Goal: Information Seeking & Learning: Learn about a topic

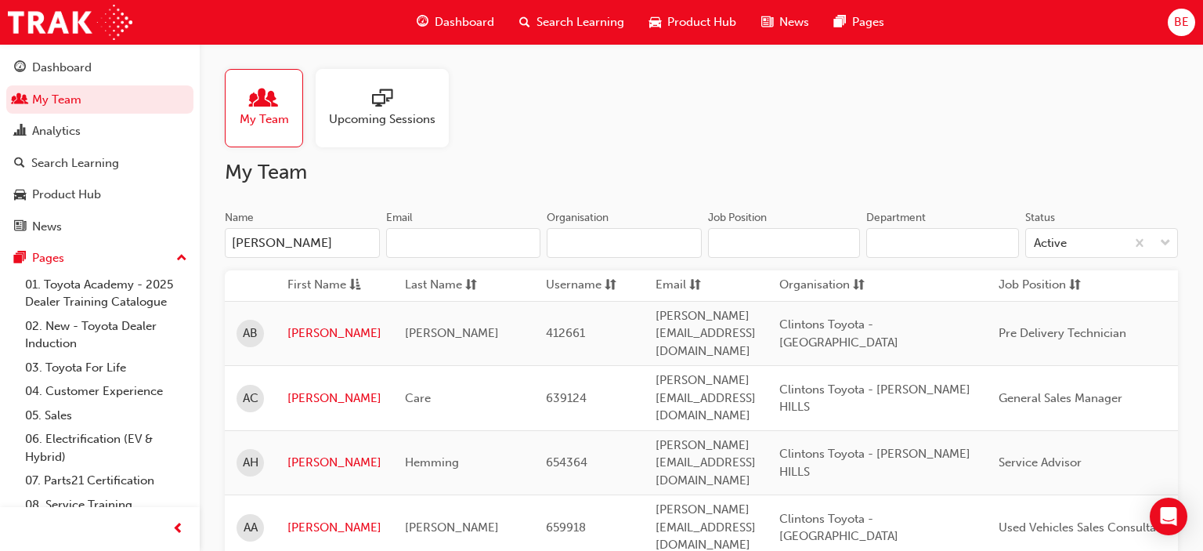
type input "[PERSON_NAME]"
click at [315, 366] on td "[PERSON_NAME]" at bounding box center [335, 398] width 118 height 65
click at [312, 389] on link "[PERSON_NAME]" at bounding box center [335, 398] width 94 height 18
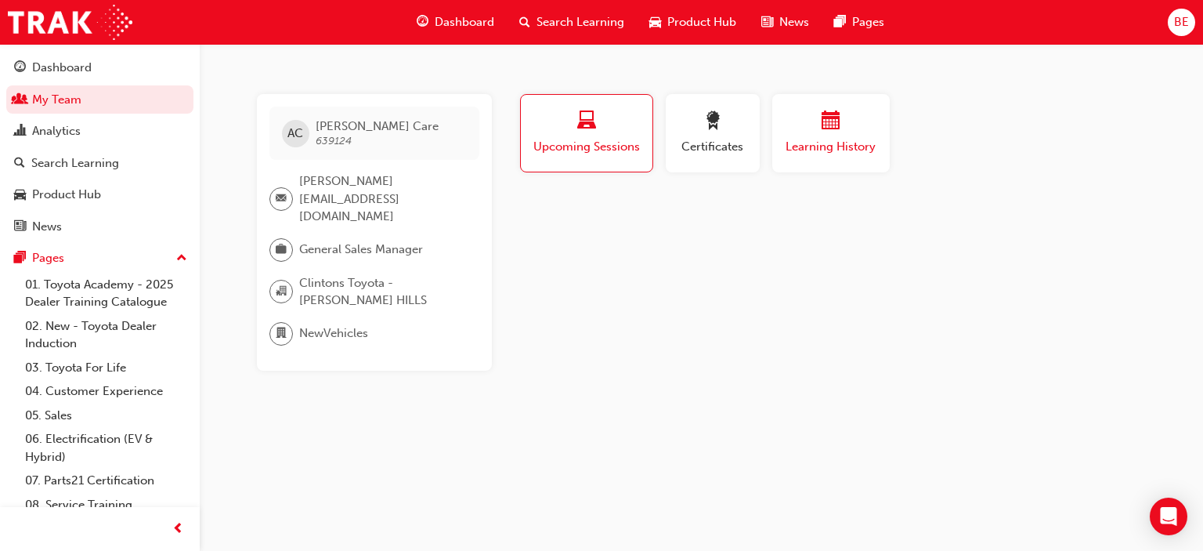
click at [816, 144] on span "Learning History" at bounding box center [831, 147] width 94 height 18
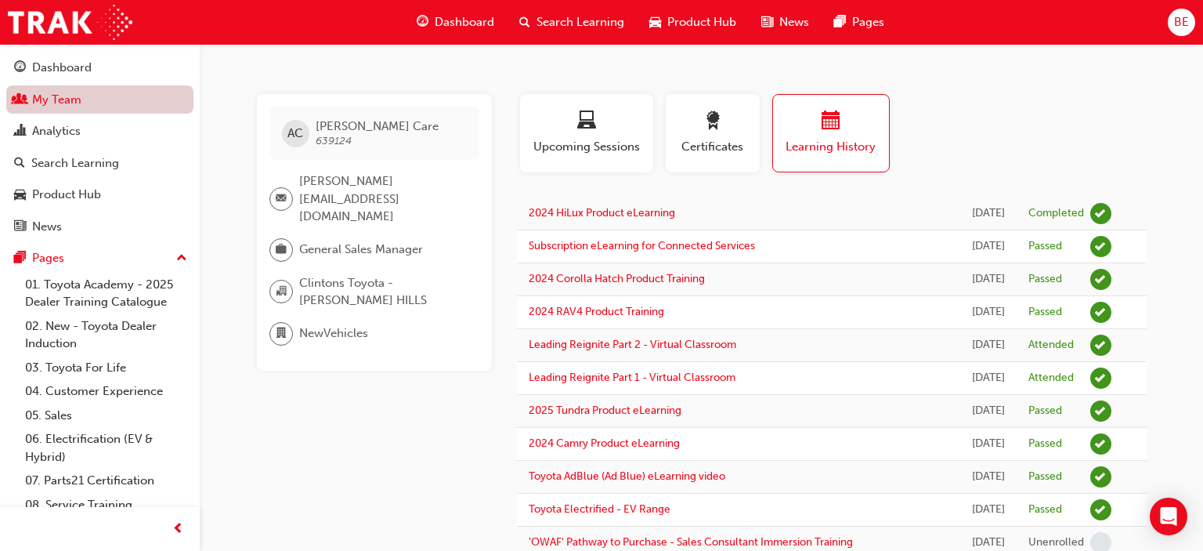
click at [77, 93] on link "My Team" at bounding box center [99, 99] width 187 height 29
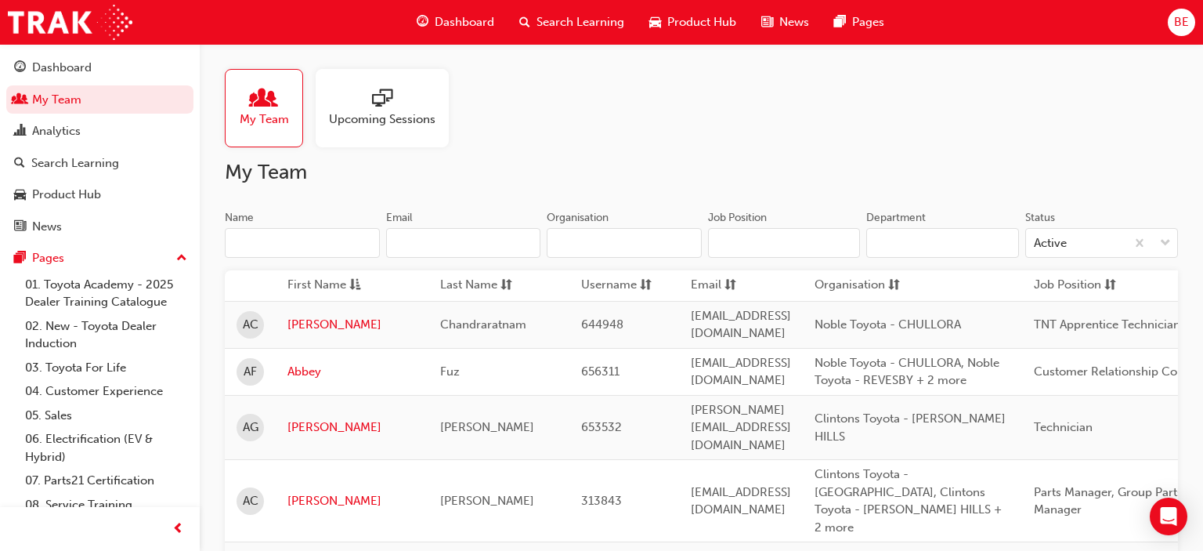
click at [297, 241] on input "Name" at bounding box center [302, 243] width 155 height 30
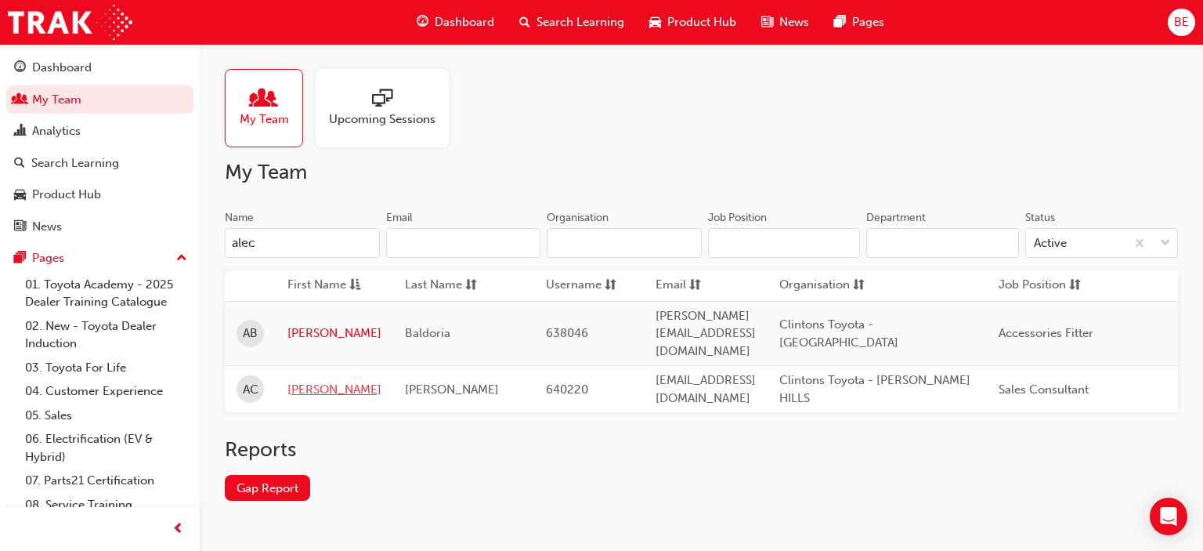
type input "alec"
click at [299, 381] on link "[PERSON_NAME]" at bounding box center [335, 390] width 94 height 18
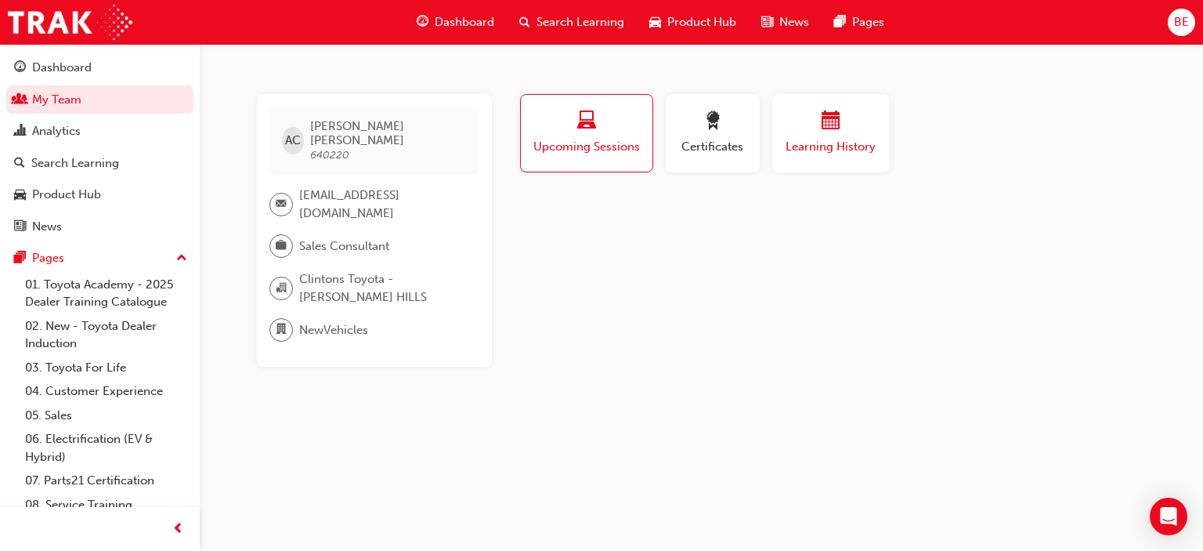
click at [801, 140] on span "Learning History" at bounding box center [831, 147] width 94 height 18
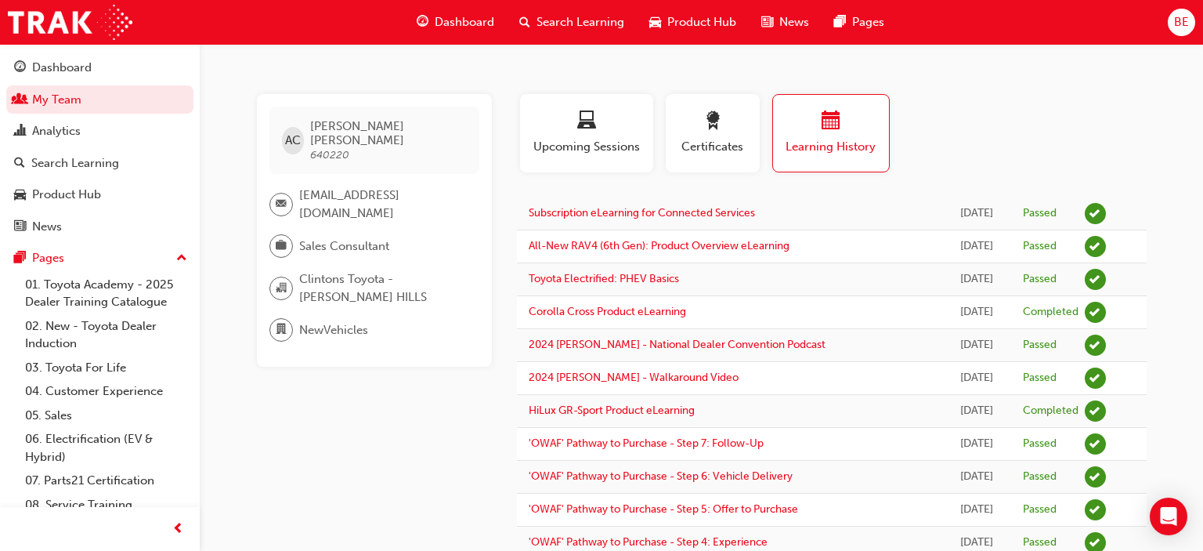
click at [594, 24] on span "Search Learning" at bounding box center [581, 22] width 88 height 18
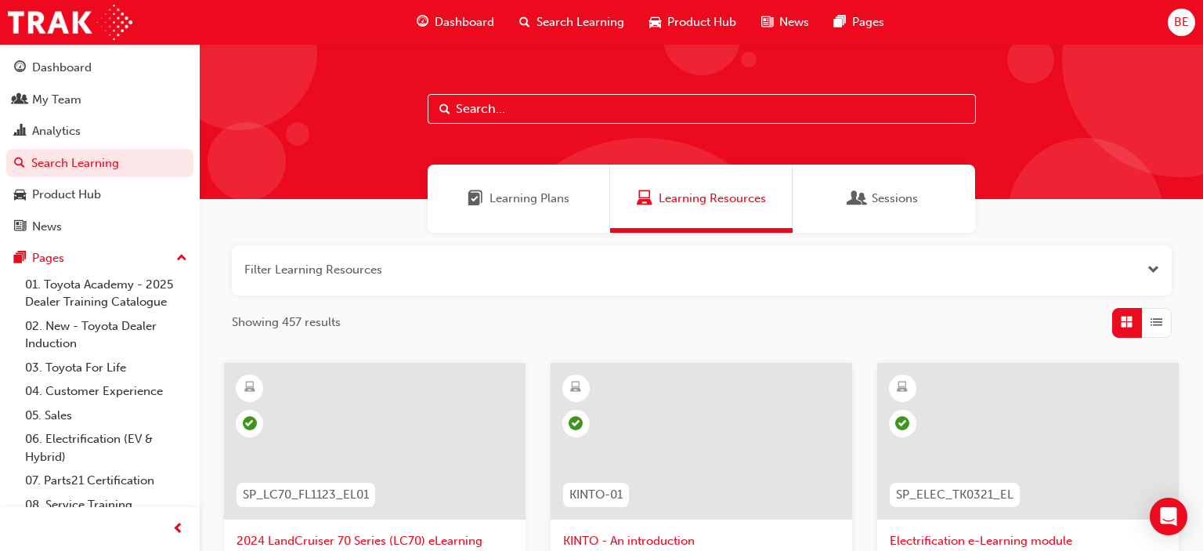
click at [461, 24] on span "Dashboard" at bounding box center [465, 22] width 60 height 18
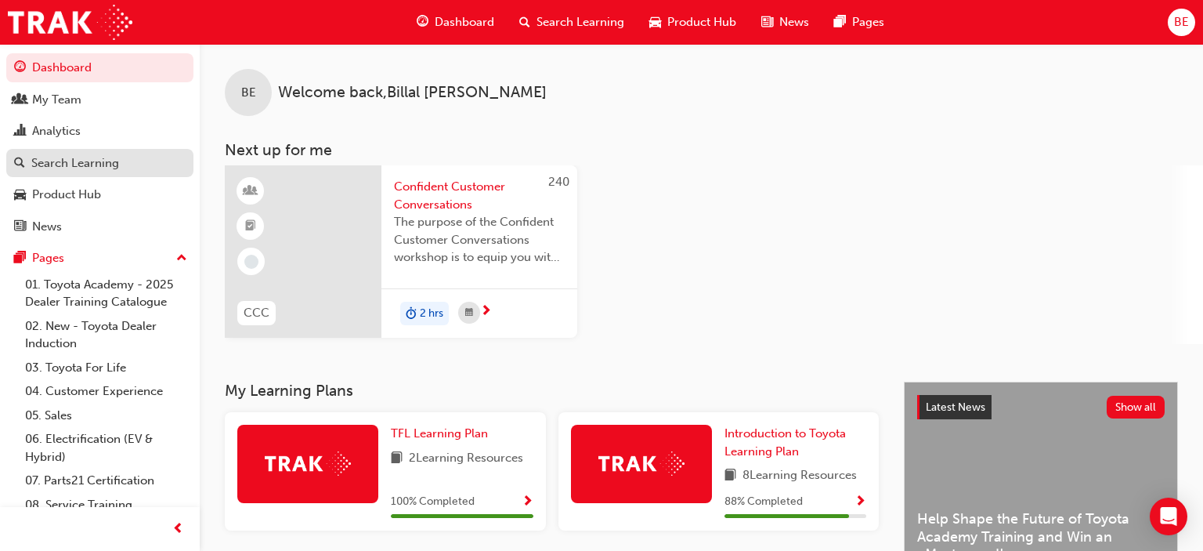
click at [84, 160] on div "Search Learning" at bounding box center [75, 163] width 88 height 18
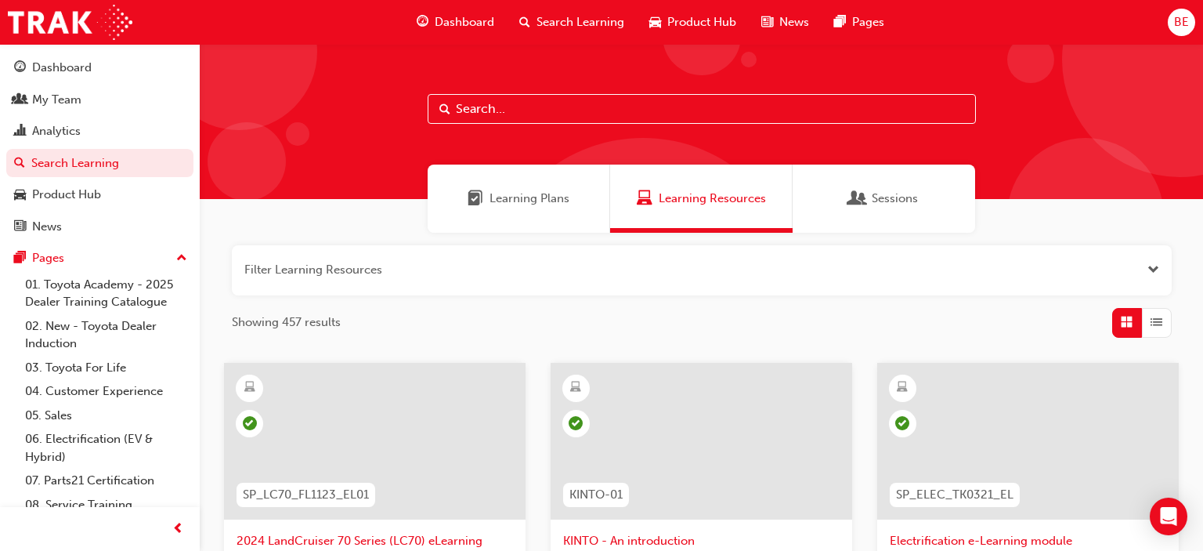
click at [564, 105] on input "text" at bounding box center [702, 109] width 548 height 30
click at [80, 108] on div "My Team" at bounding box center [56, 100] width 49 height 18
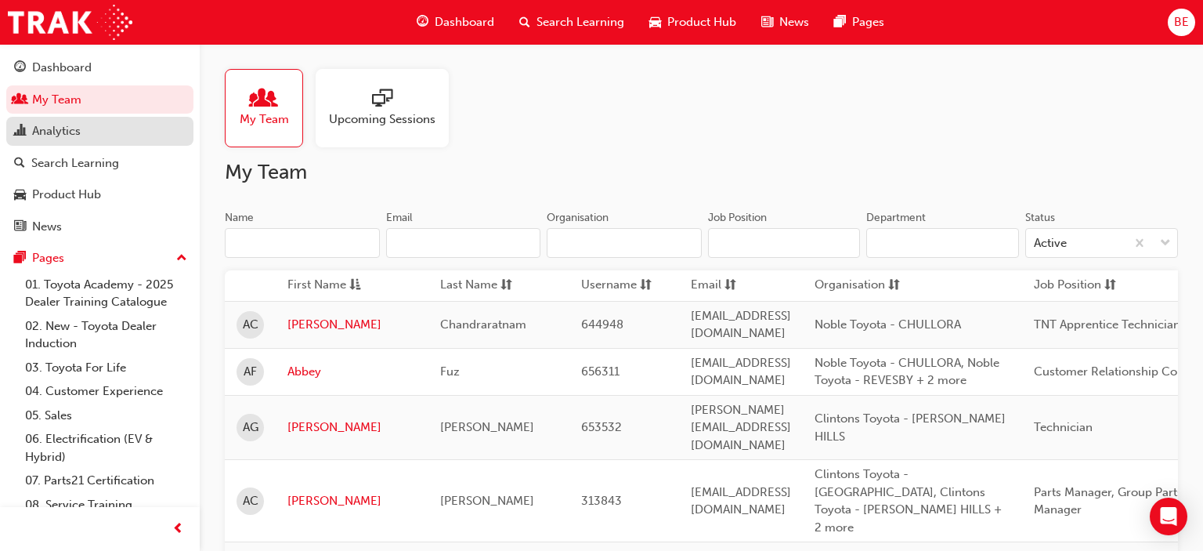
click at [69, 127] on div "Analytics" at bounding box center [56, 131] width 49 height 18
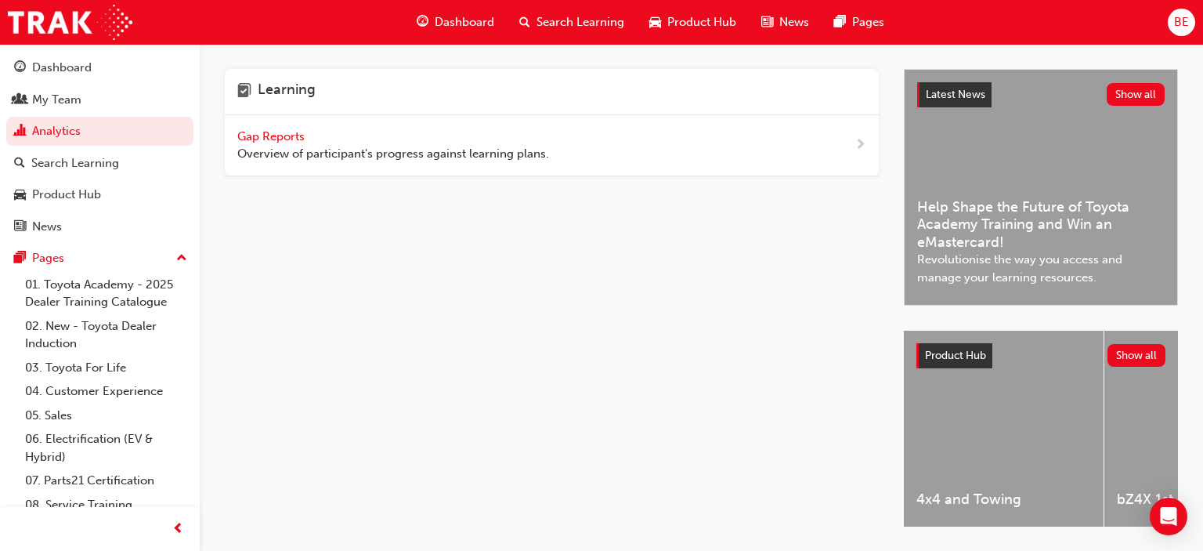
click at [421, 95] on div "Learning" at bounding box center [552, 92] width 654 height 46
click at [389, 155] on span "Overview of participant's progress against learning plans." at bounding box center [393, 154] width 312 height 18
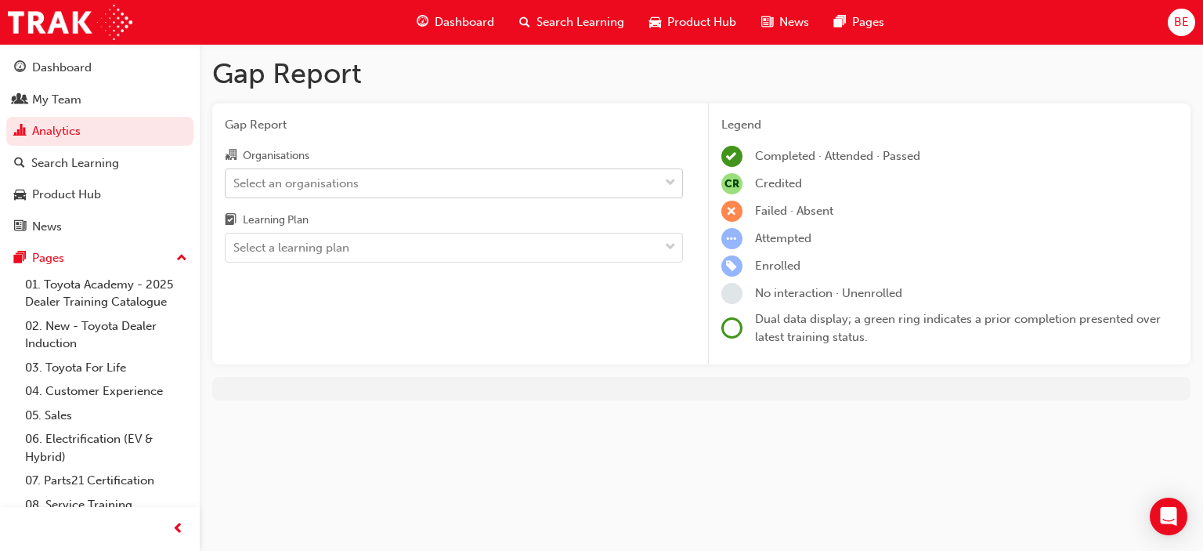
click at [367, 184] on div "Select an organisations" at bounding box center [442, 182] width 433 height 27
click at [235, 184] on input "Organisations Select an organisations" at bounding box center [234, 181] width 2 height 13
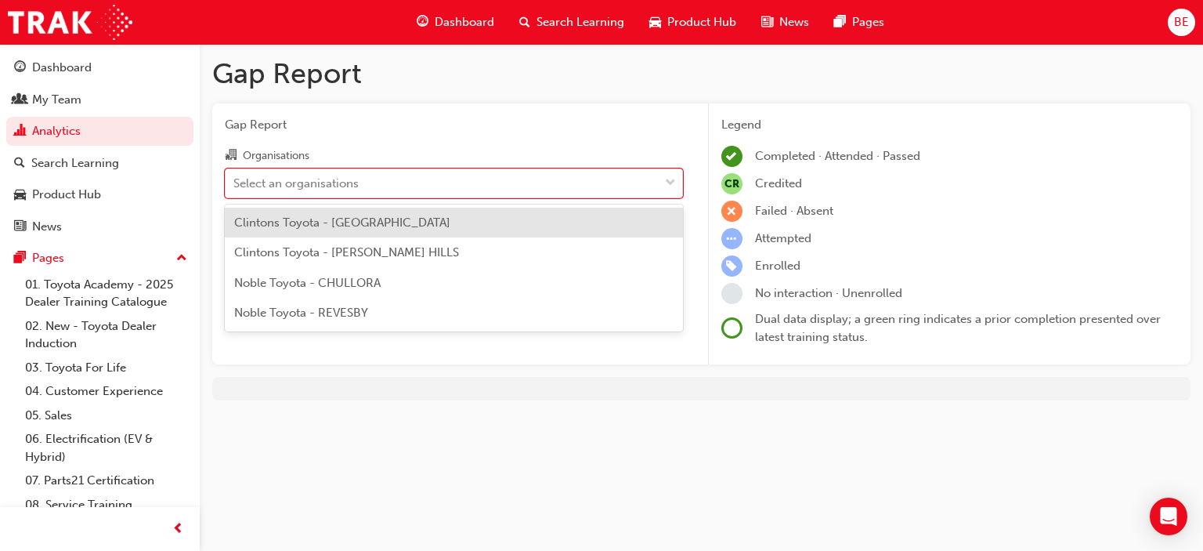
click at [411, 227] on span "Clintons Toyota - [GEOGRAPHIC_DATA]" at bounding box center [342, 222] width 216 height 14
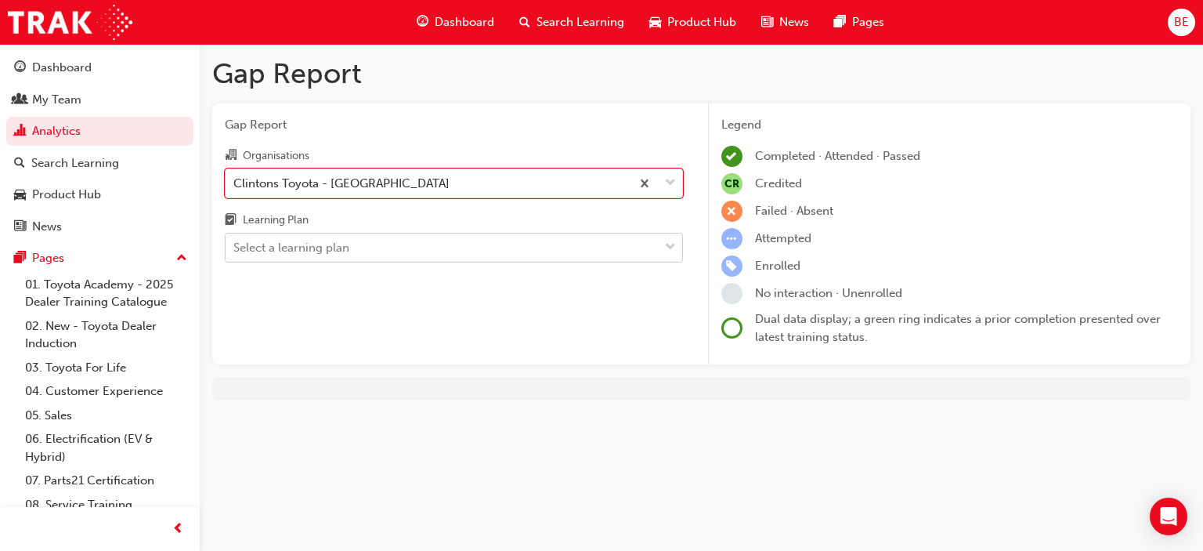
click at [397, 248] on div "Select a learning plan" at bounding box center [442, 247] width 433 height 27
click at [235, 248] on input "Learning Plan Select a learning plan" at bounding box center [234, 247] width 2 height 13
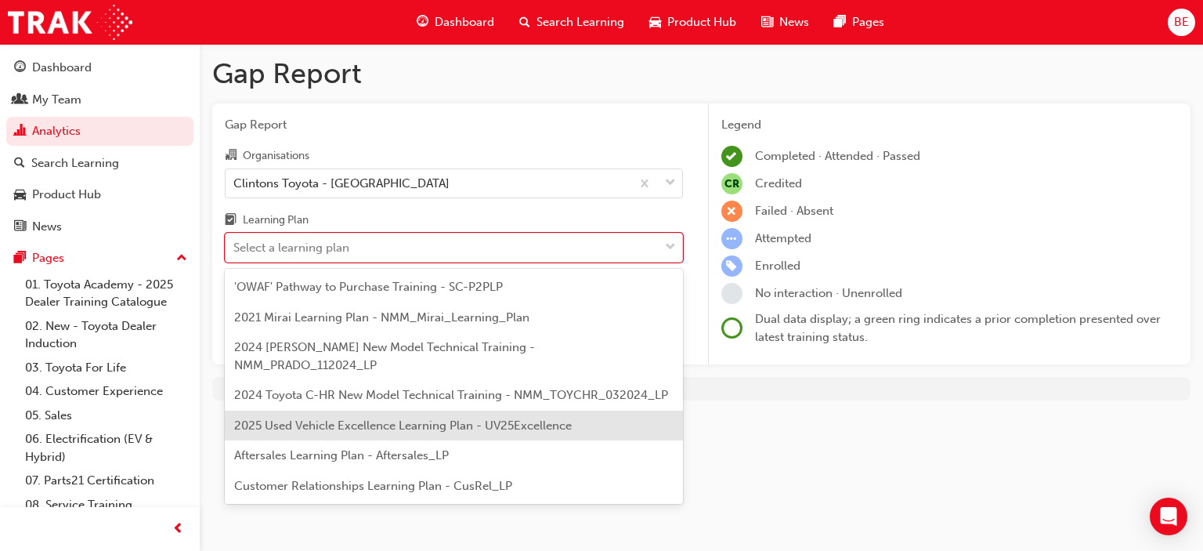
click at [306, 418] on span "2025 Used Vehicle Excellence Learning Plan - UV25Excellence" at bounding box center [403, 425] width 338 height 14
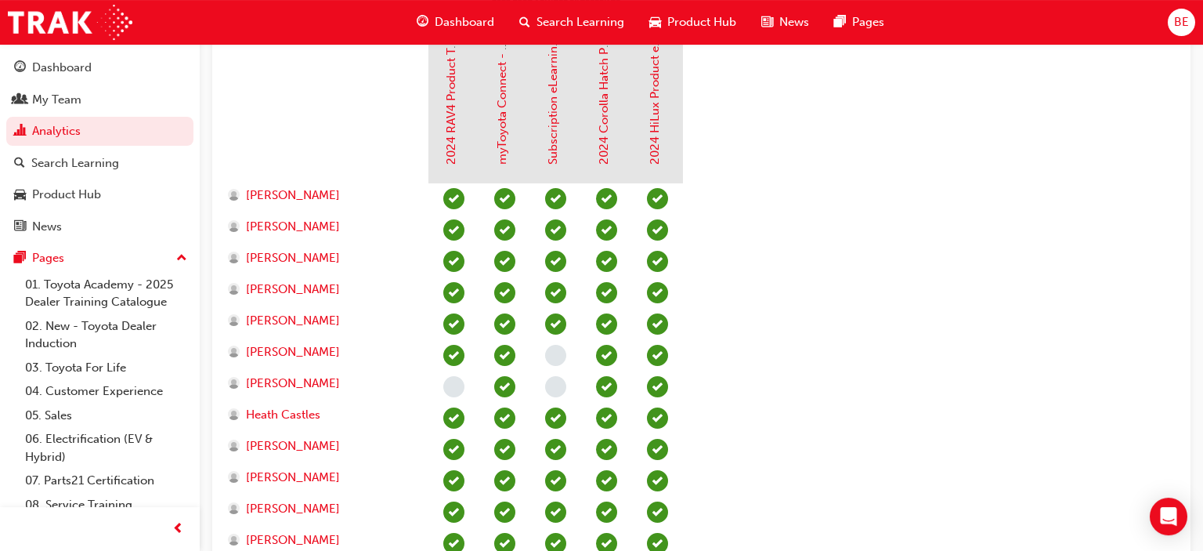
scroll to position [579, 0]
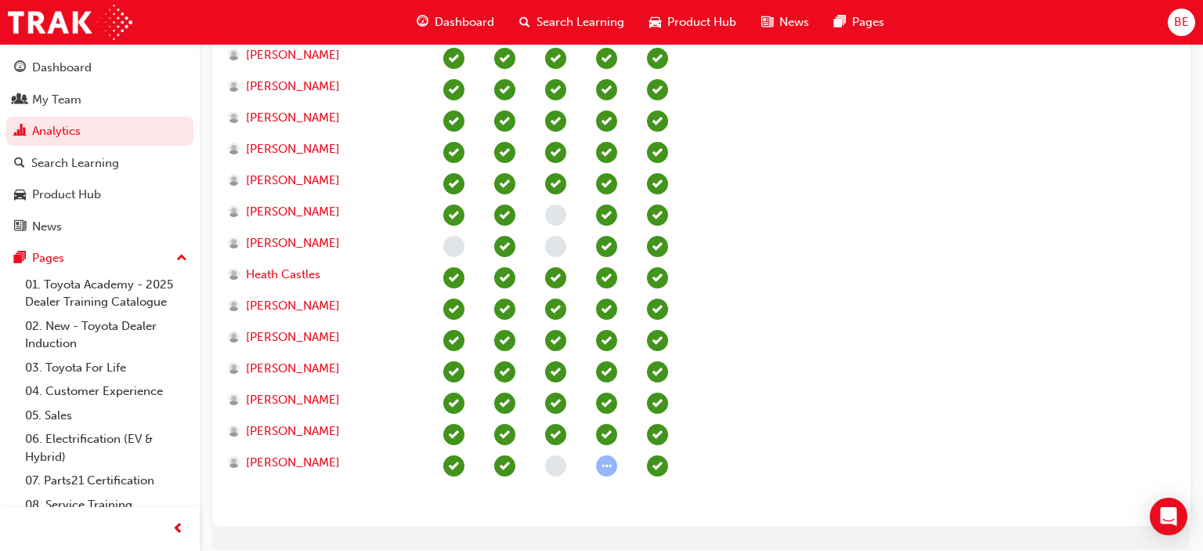
click at [772, 407] on section "2025 Used Vehicle Excellence 2024 RAV4 Product Training myToyota Connect - eLea…" at bounding box center [701, 180] width 953 height 666
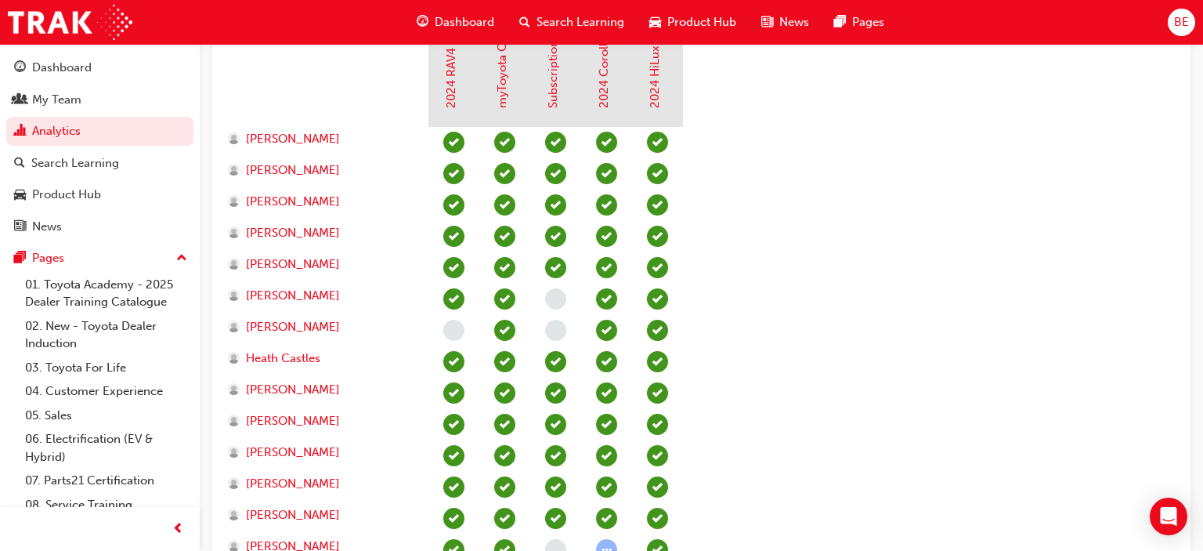
scroll to position [640, 0]
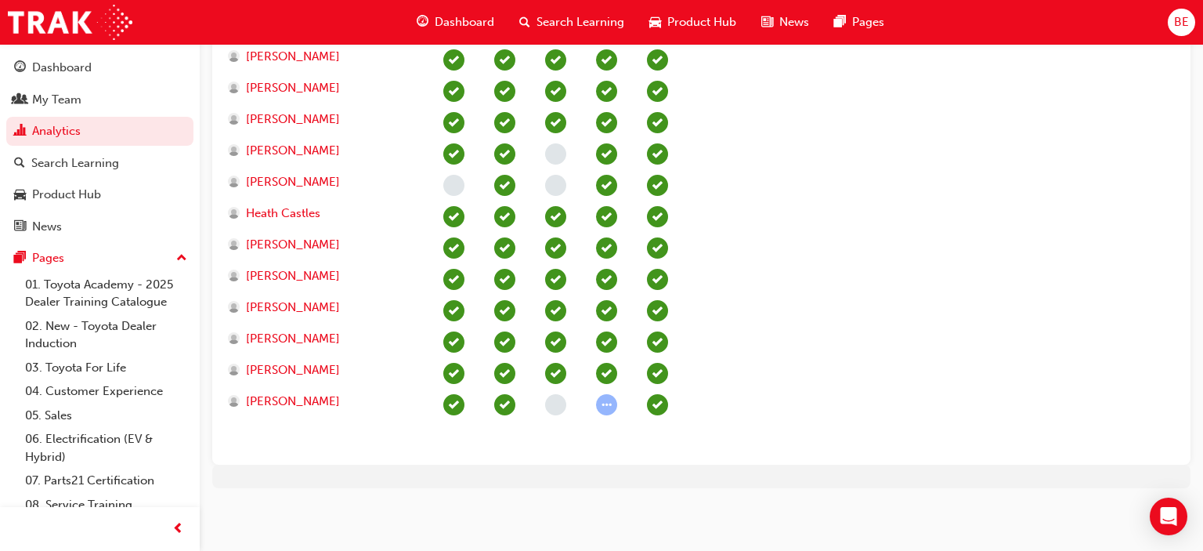
click at [605, 401] on span "learningRecordVerb_ATTEMPT-icon" at bounding box center [606, 404] width 21 height 21
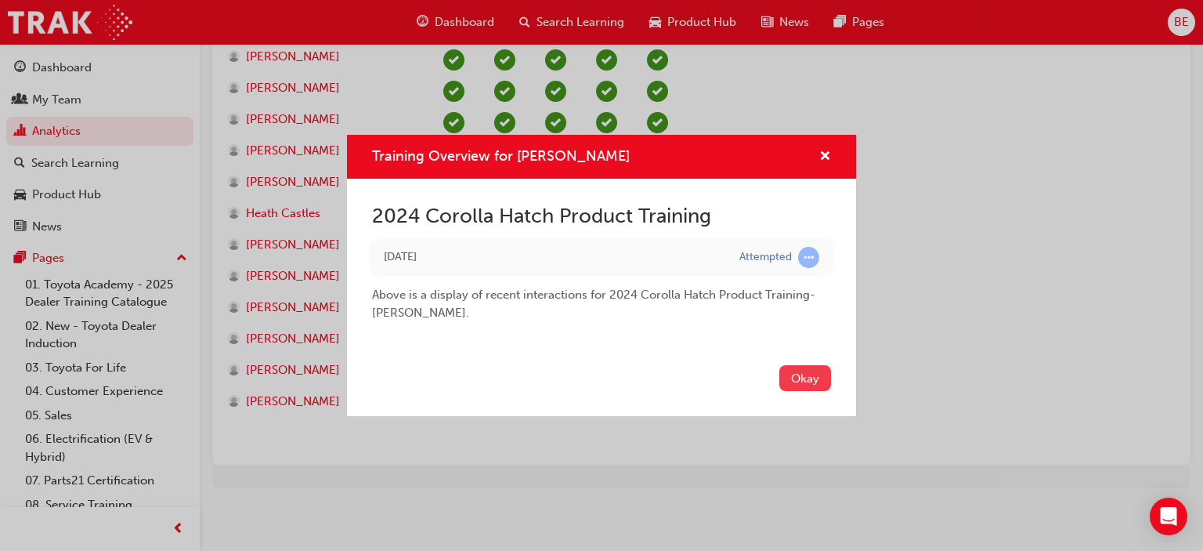
click at [793, 378] on button "Okay" at bounding box center [805, 378] width 52 height 26
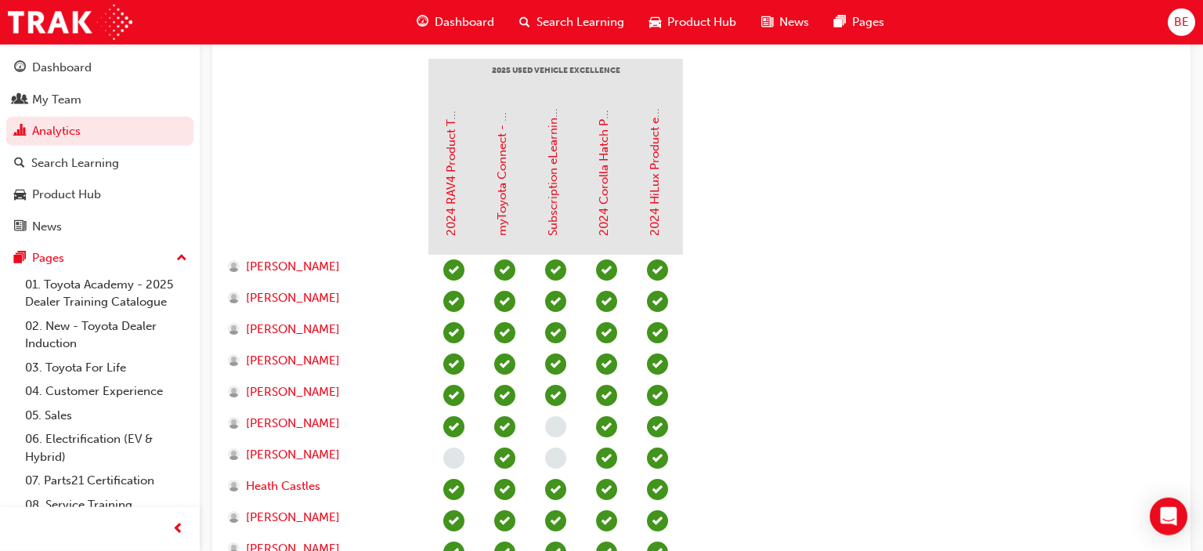
scroll to position [392, 0]
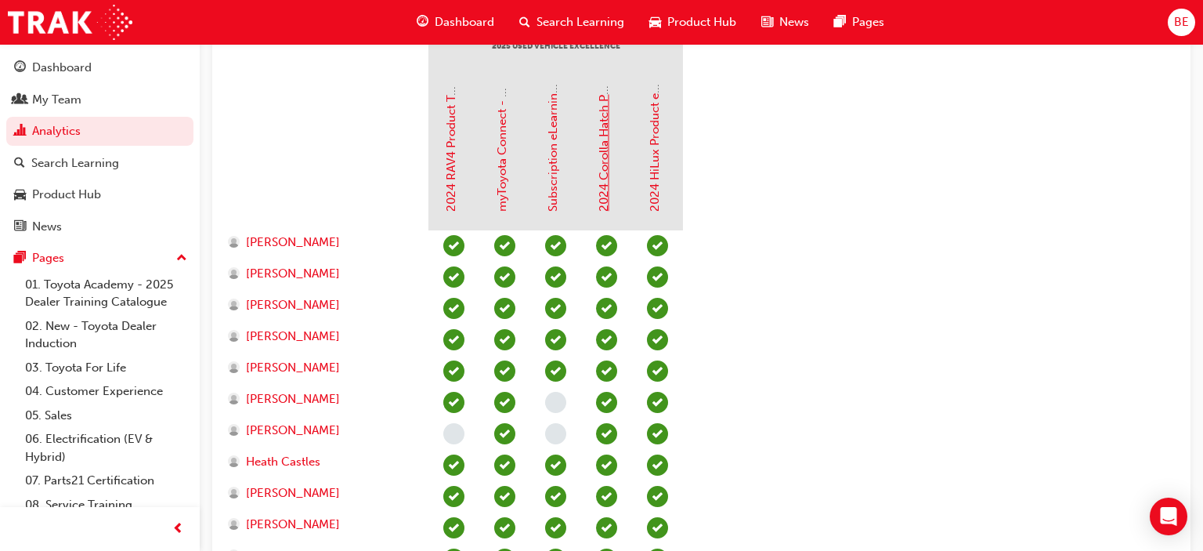
click at [609, 178] on link "2024 Corolla Hatch Product Training" at bounding box center [604, 111] width 14 height 201
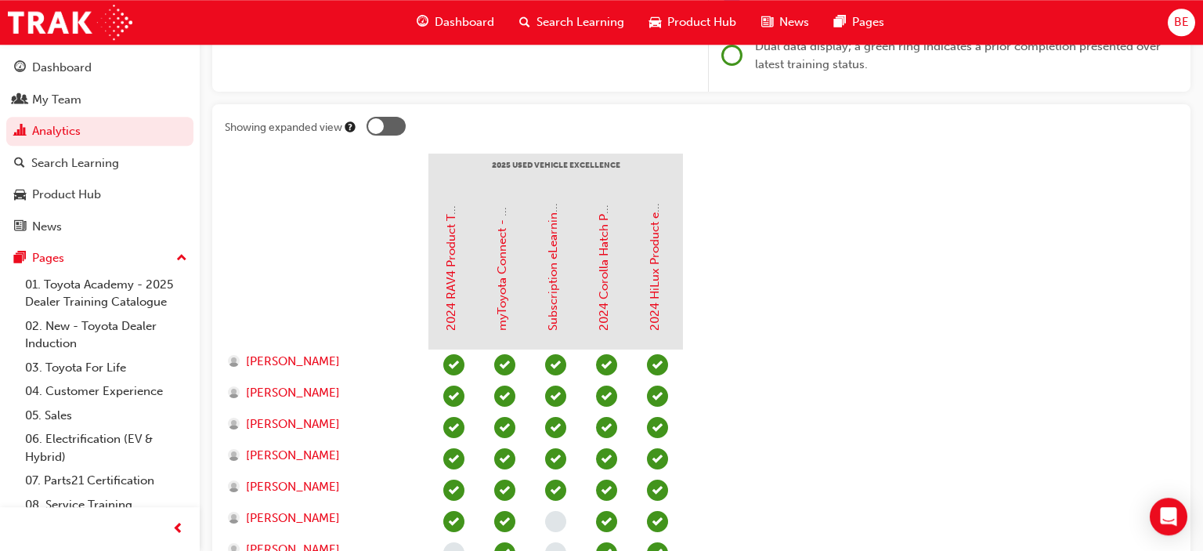
scroll to position [268, 0]
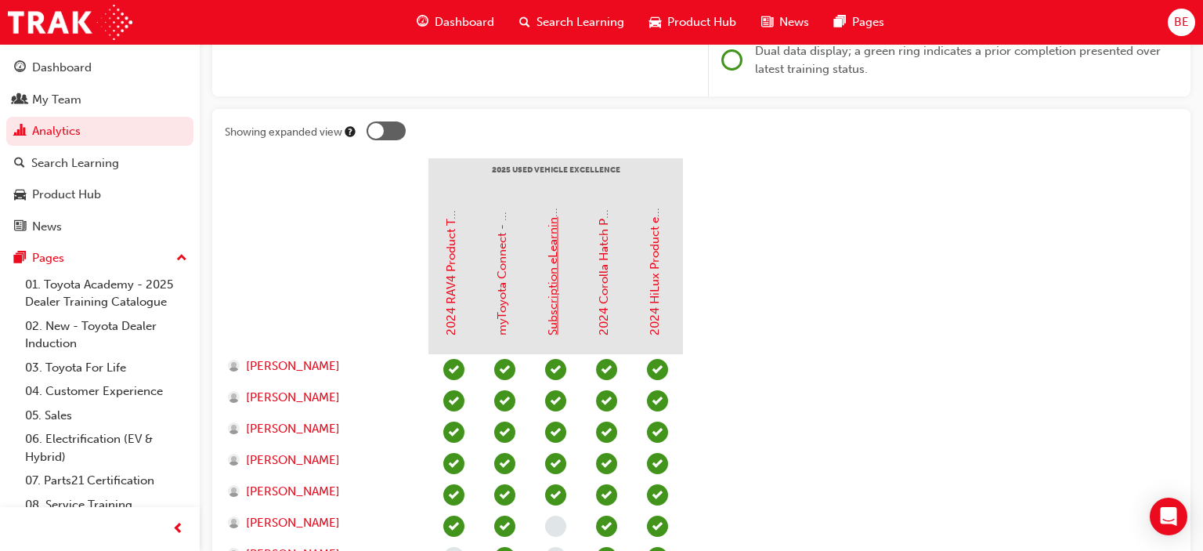
click at [548, 306] on link "Subscription eLearning for Connected Services" at bounding box center [553, 208] width 14 height 255
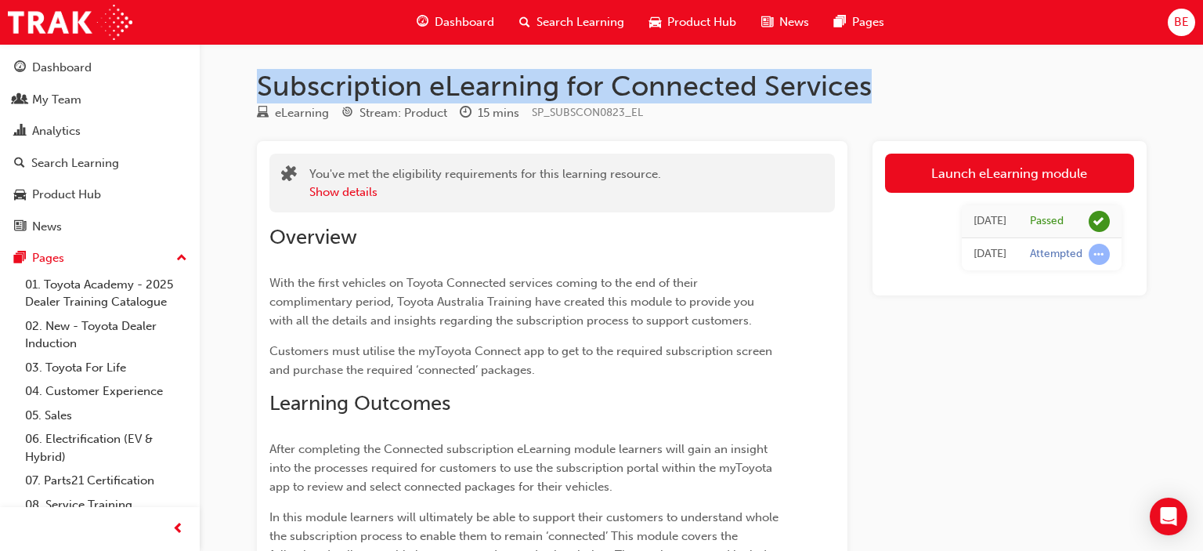
drag, startPoint x: 870, startPoint y: 86, endPoint x: 255, endPoint y: 75, distance: 615.9
click at [255, 75] on div "Subscription eLearning for Connected Services eLearning Stream: Product 15 mins…" at bounding box center [702, 492] width 940 height 846
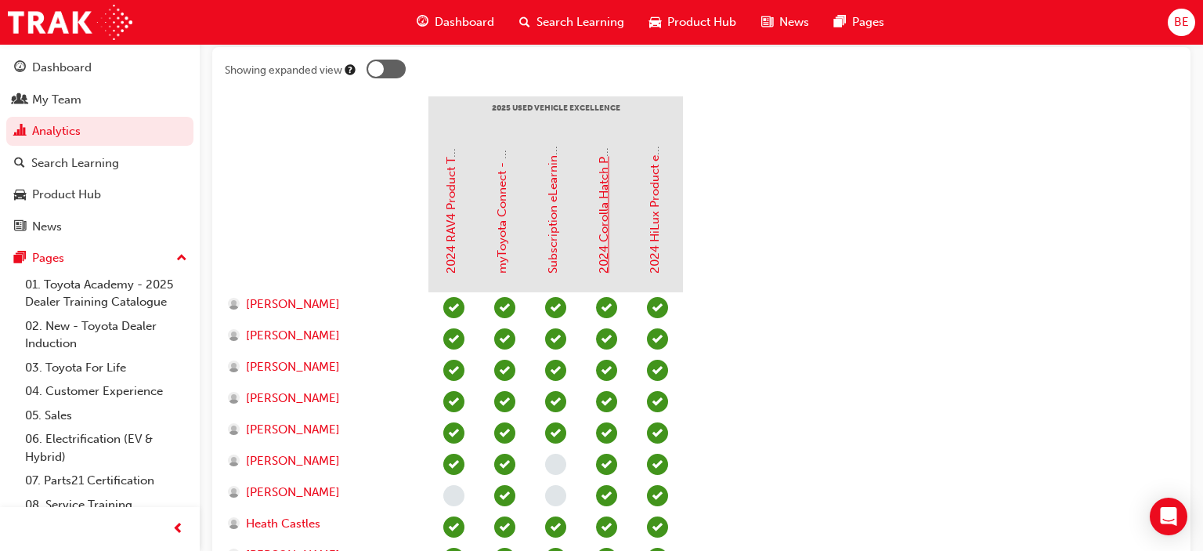
click at [609, 227] on link "2024 Corolla Hatch Product Training" at bounding box center [604, 173] width 14 height 201
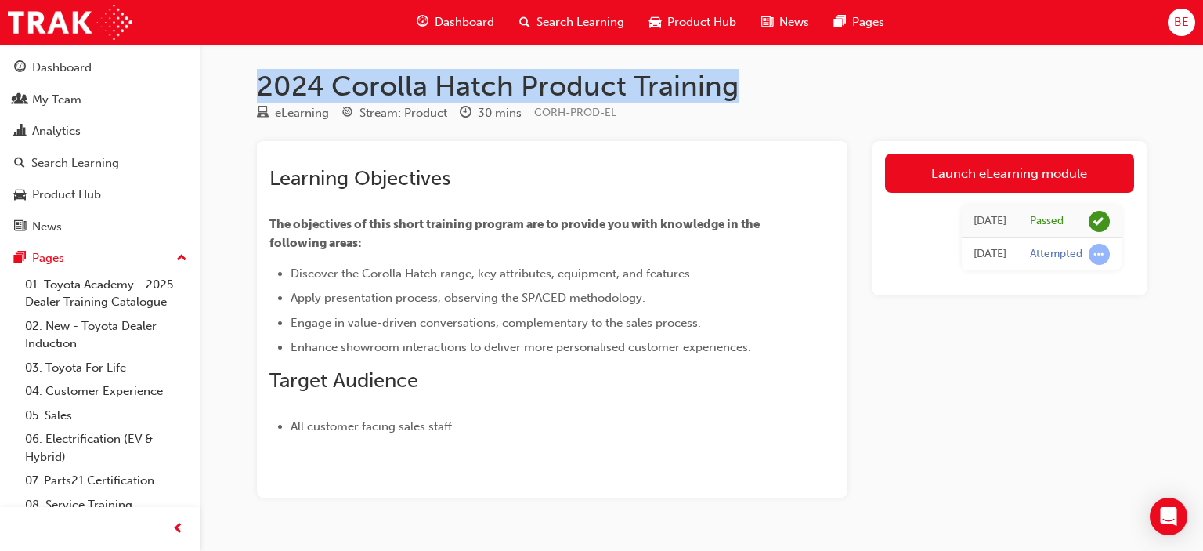
drag, startPoint x: 735, startPoint y: 86, endPoint x: 259, endPoint y: 89, distance: 476.3
click at [259, 89] on h1 "2024 Corolla Hatch Product Training" at bounding box center [702, 86] width 890 height 34
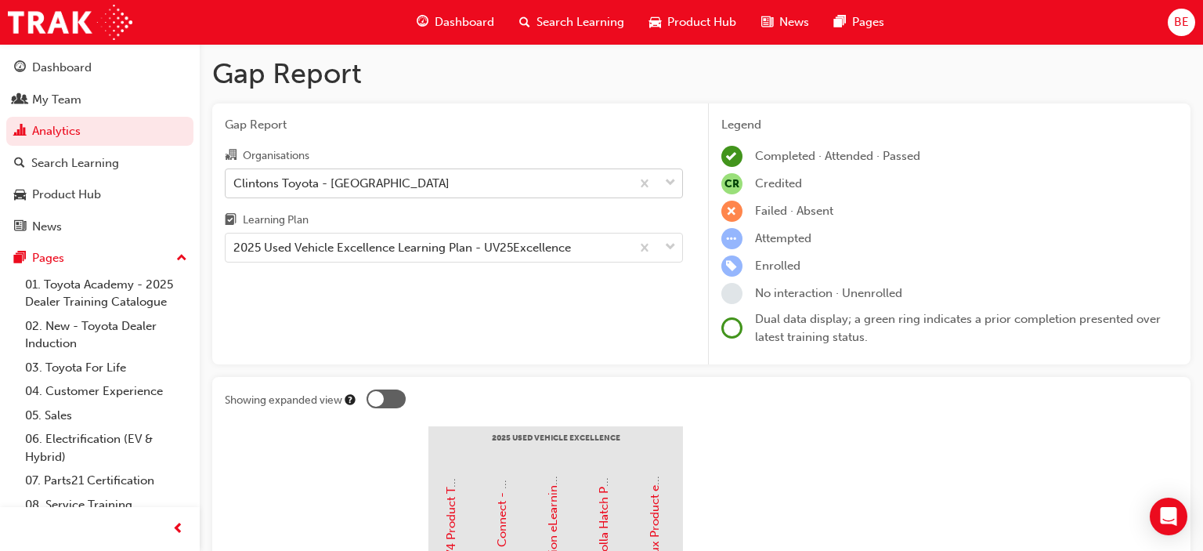
click at [459, 186] on div "Clintons Toyota - [GEOGRAPHIC_DATA]" at bounding box center [428, 182] width 405 height 27
click at [235, 186] on input "Organisations Clintons Toyota - CAMPBELLTOWN" at bounding box center [234, 181] width 2 height 13
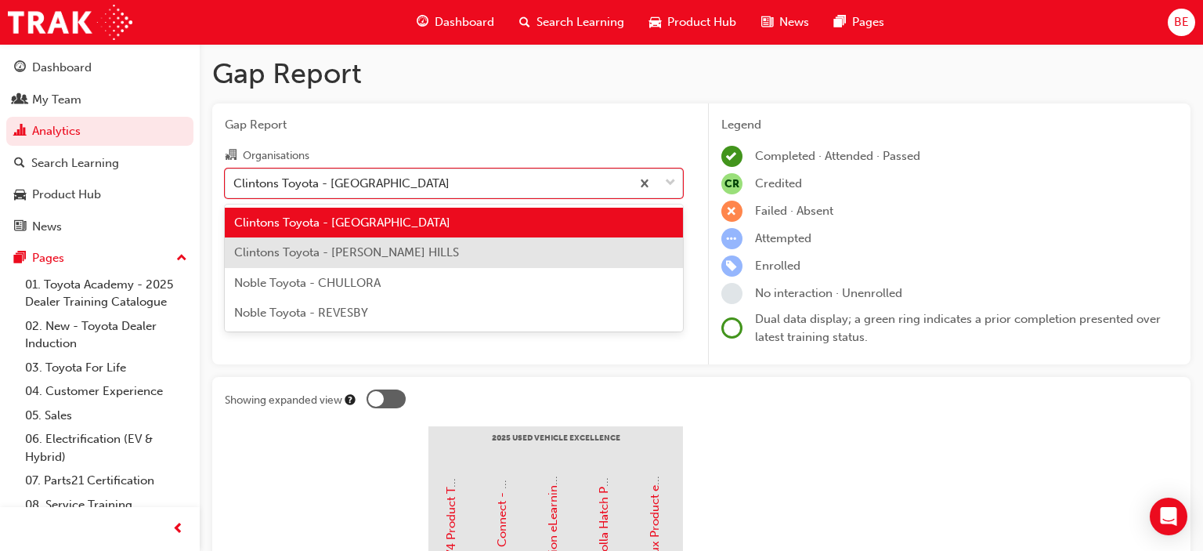
click at [429, 261] on div "Clintons Toyota - GREGORY HILLS" at bounding box center [454, 252] width 458 height 31
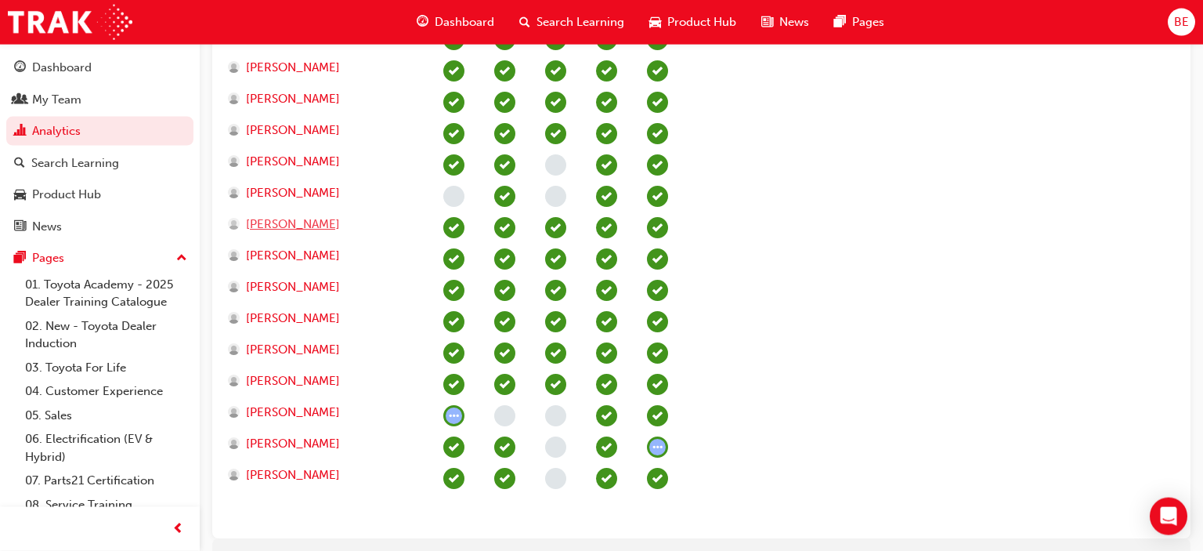
scroll to position [628, 0]
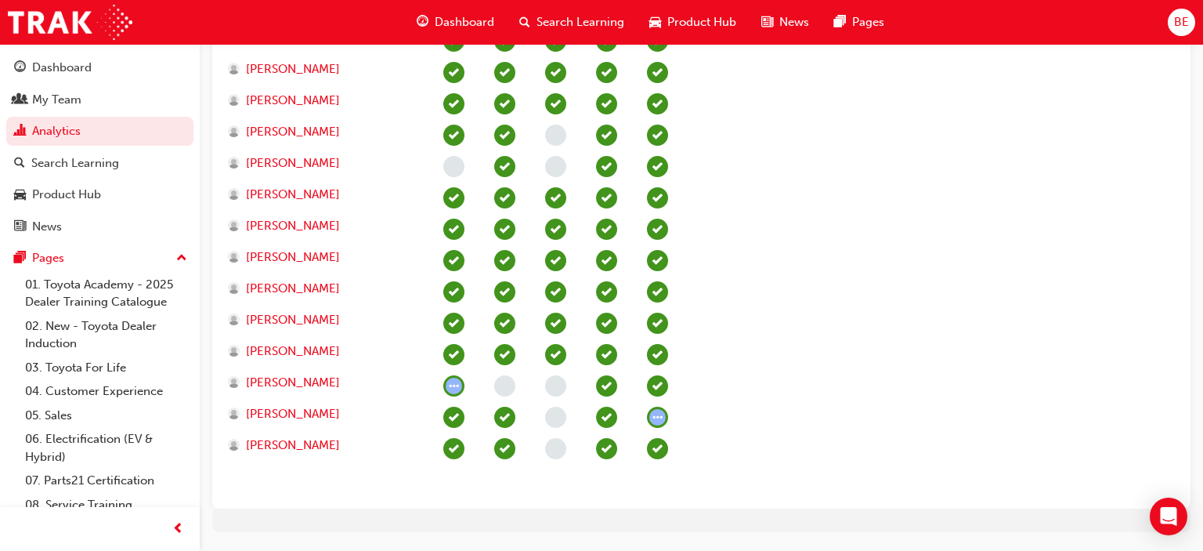
click at [456, 387] on span "learningRecordVerb_ATTEMPT-icon" at bounding box center [453, 385] width 21 height 21
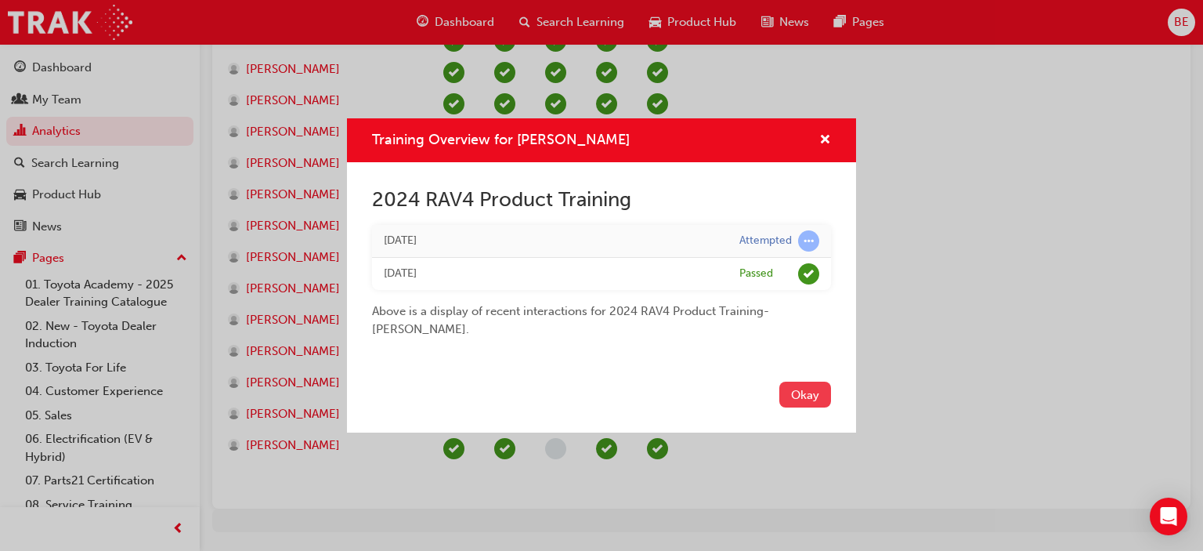
click at [798, 389] on button "Okay" at bounding box center [805, 395] width 52 height 26
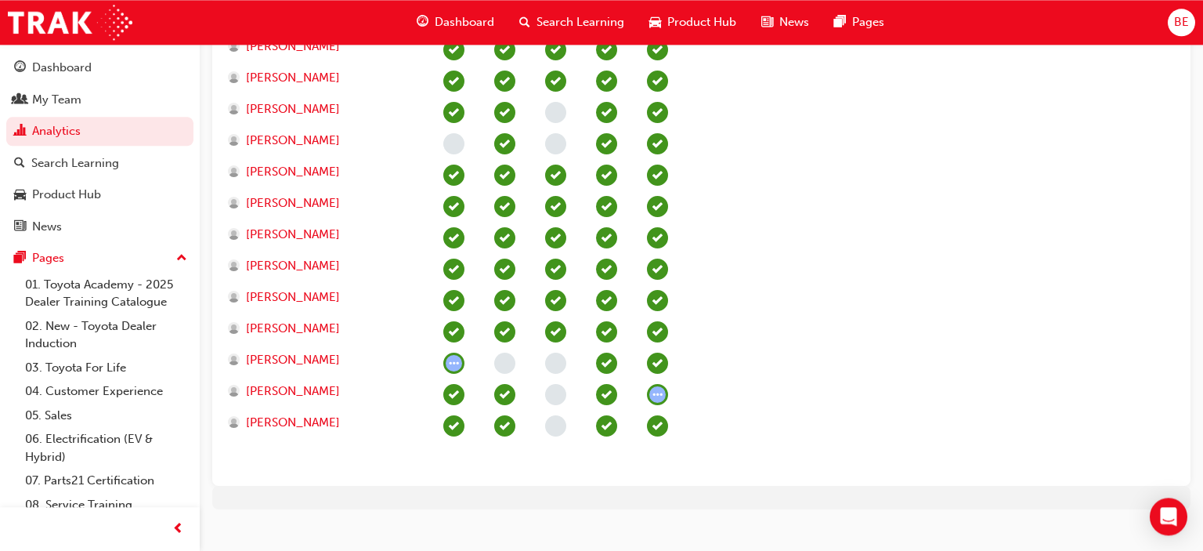
scroll to position [671, 0]
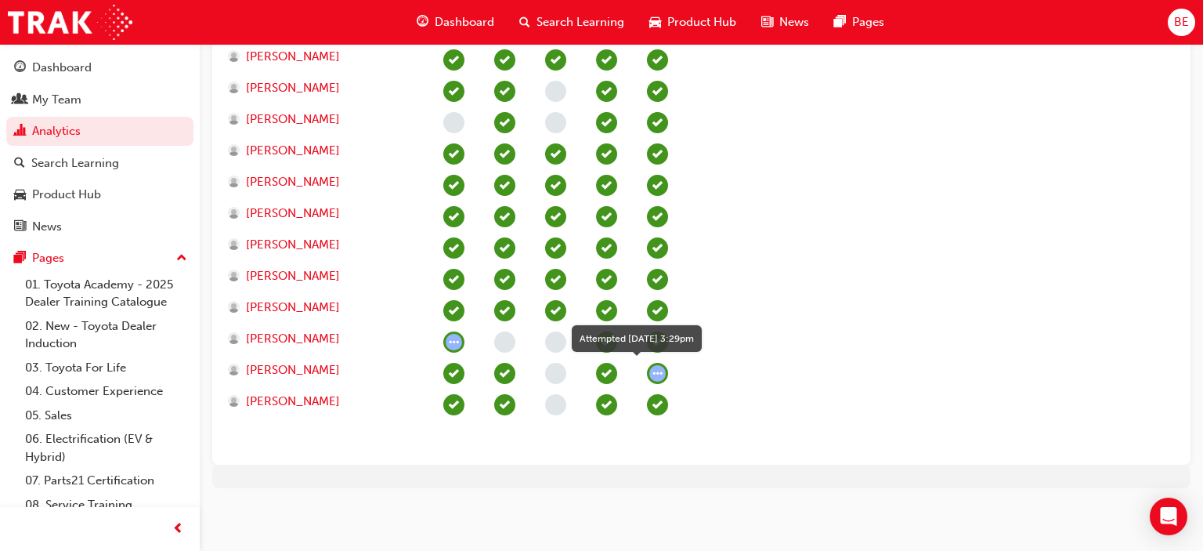
click at [656, 371] on span "learningRecordVerb_ATTEMPT-icon" at bounding box center [657, 373] width 21 height 21
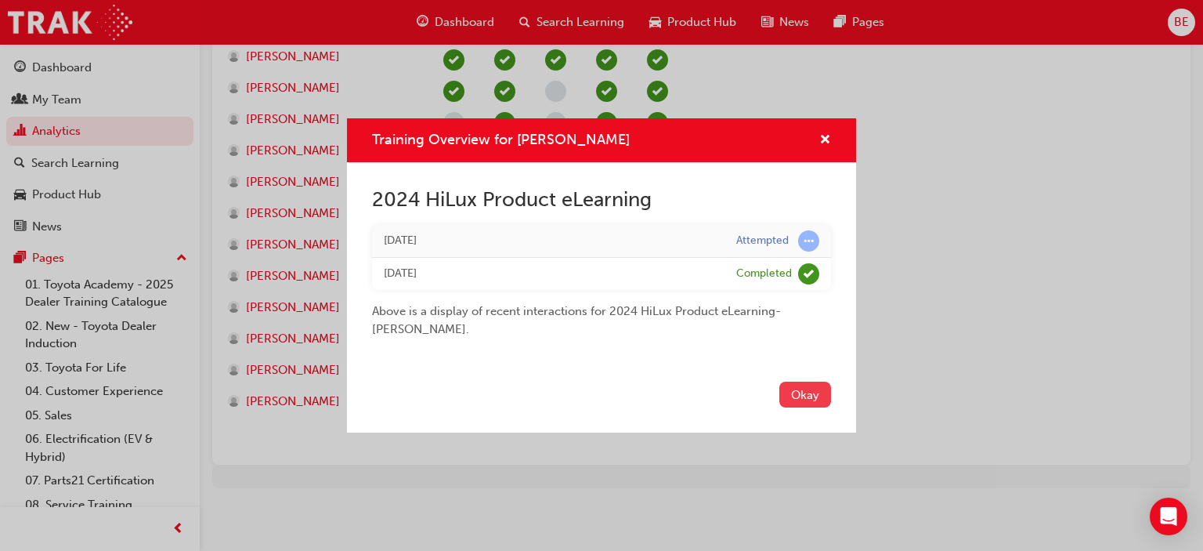
click at [796, 400] on button "Okay" at bounding box center [805, 395] width 52 height 26
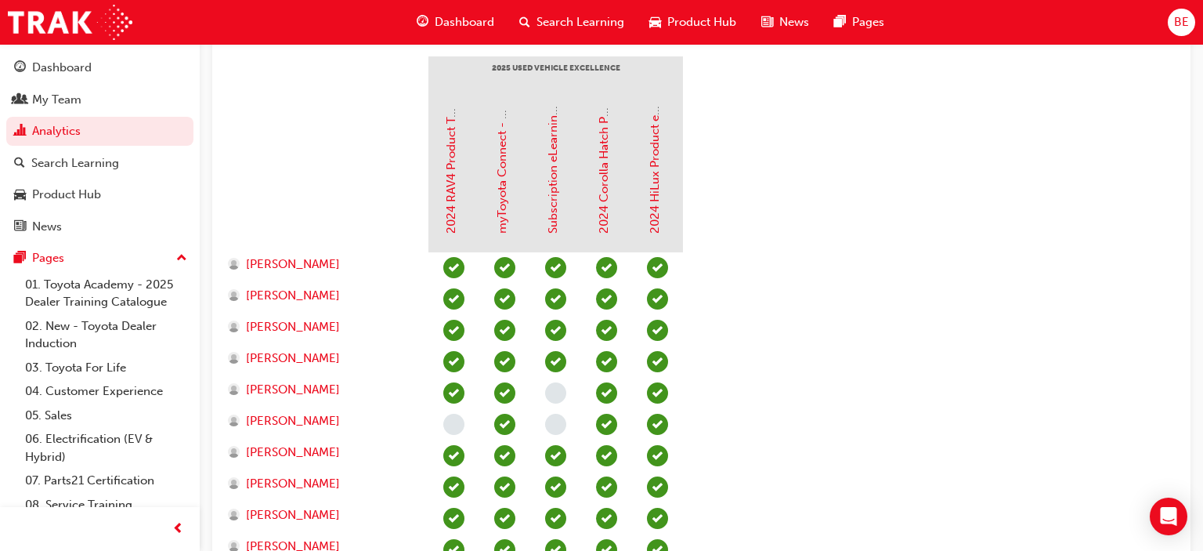
scroll to position [341, 0]
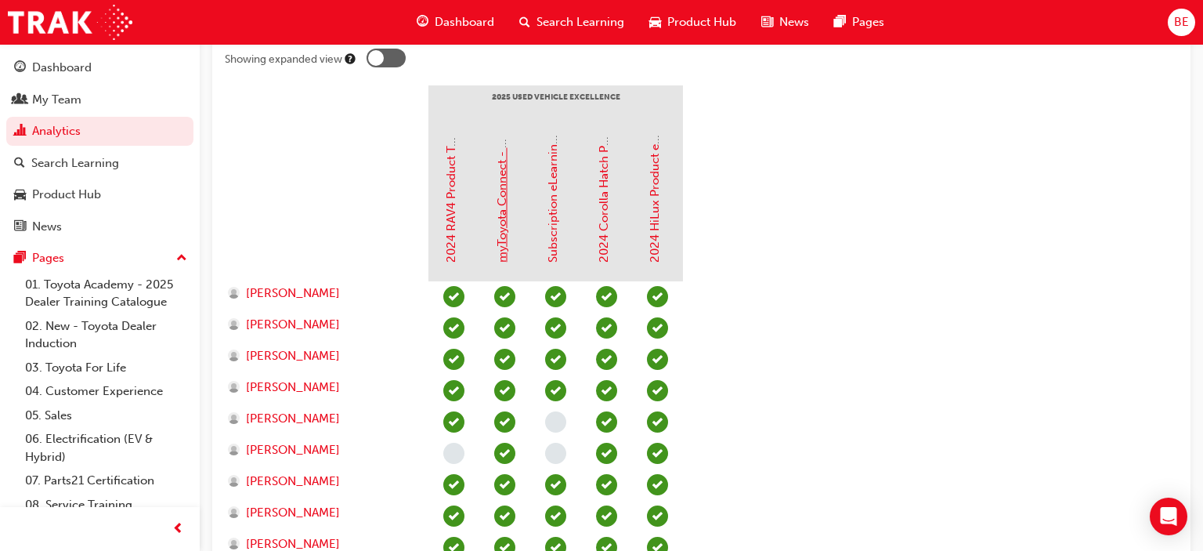
click at [508, 241] on link "myToyota Connect - eLearning" at bounding box center [502, 178] width 14 height 168
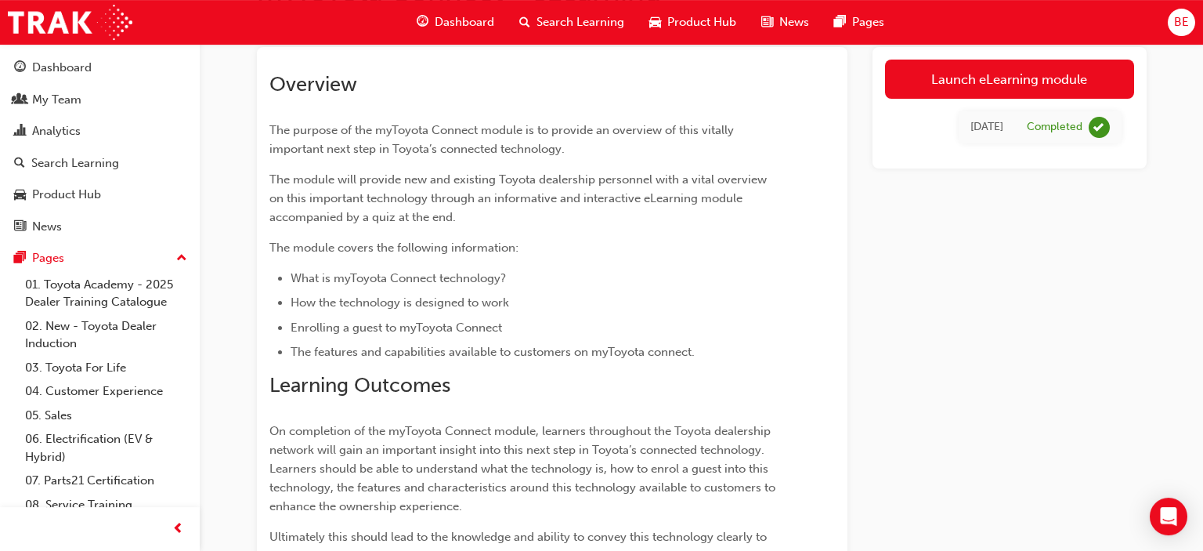
scroll to position [16, 0]
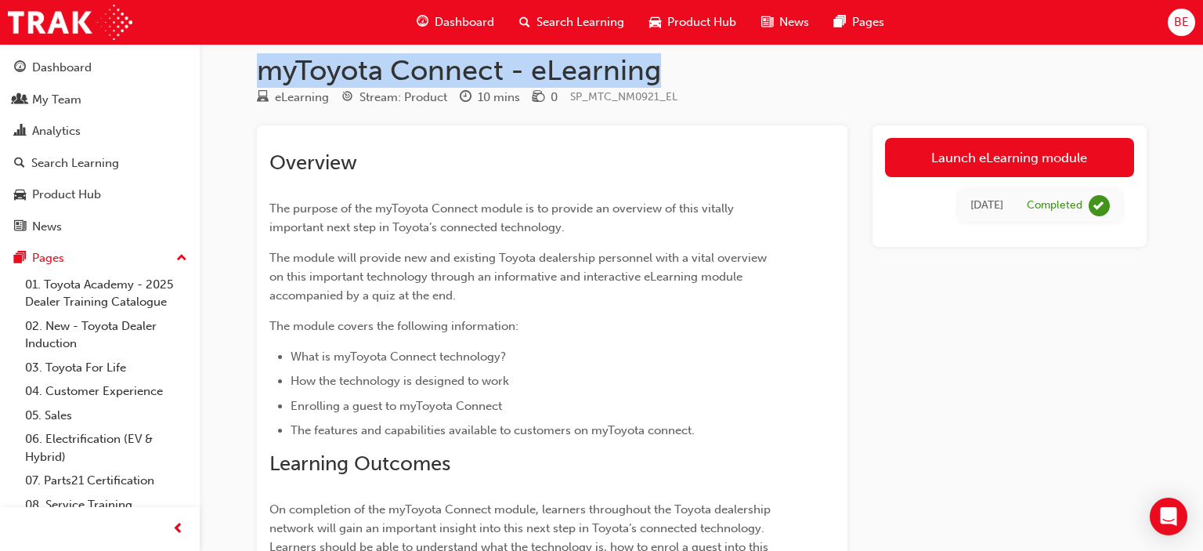
drag, startPoint x: 664, startPoint y: 71, endPoint x: 258, endPoint y: 71, distance: 406.6
click at [258, 71] on h1 "myToyota Connect - eLearning" at bounding box center [702, 70] width 890 height 34
copy h1 "myToyota Connect - eLearning"
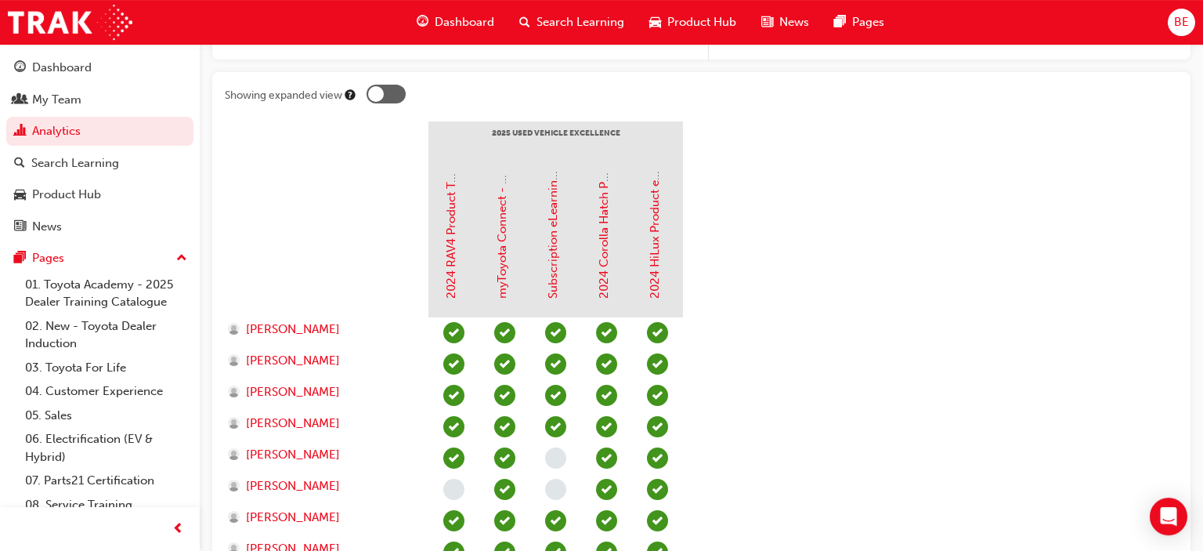
scroll to position [299, 0]
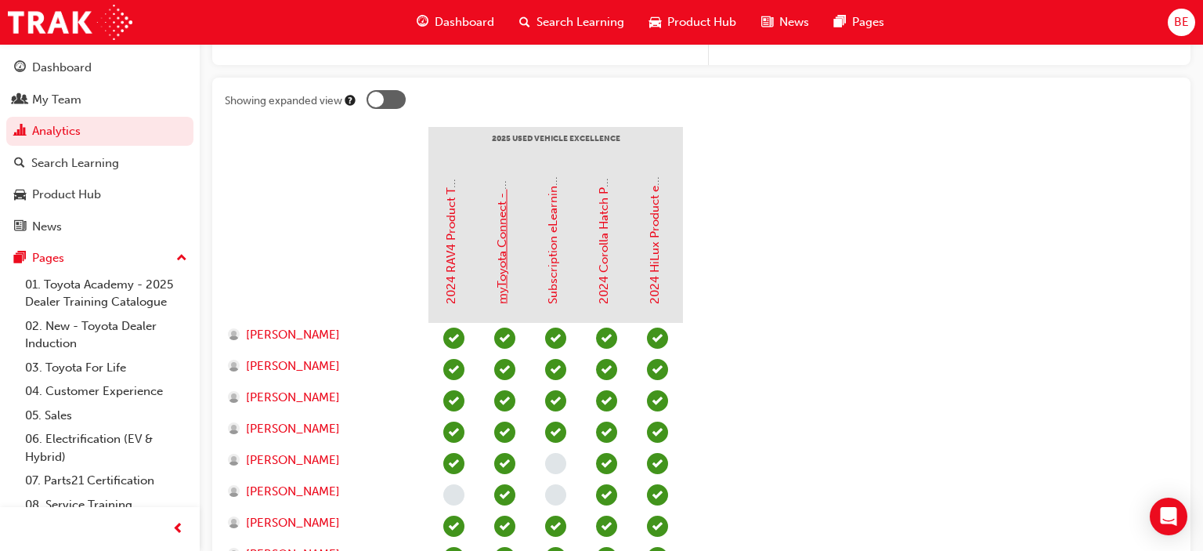
click at [506, 271] on link "myToyota Connect - eLearning" at bounding box center [502, 220] width 14 height 168
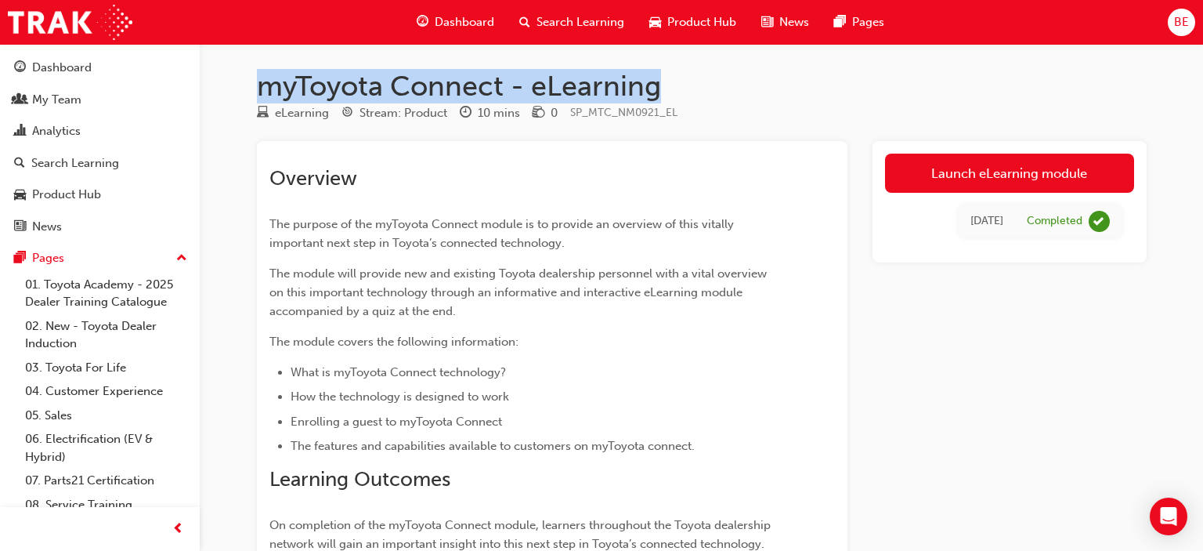
drag, startPoint x: 669, startPoint y: 89, endPoint x: 267, endPoint y: 89, distance: 401.9
click at [267, 89] on h1 "myToyota Connect - eLearning" at bounding box center [702, 86] width 890 height 34
copy h1 "myToyota Connect - eLearning"
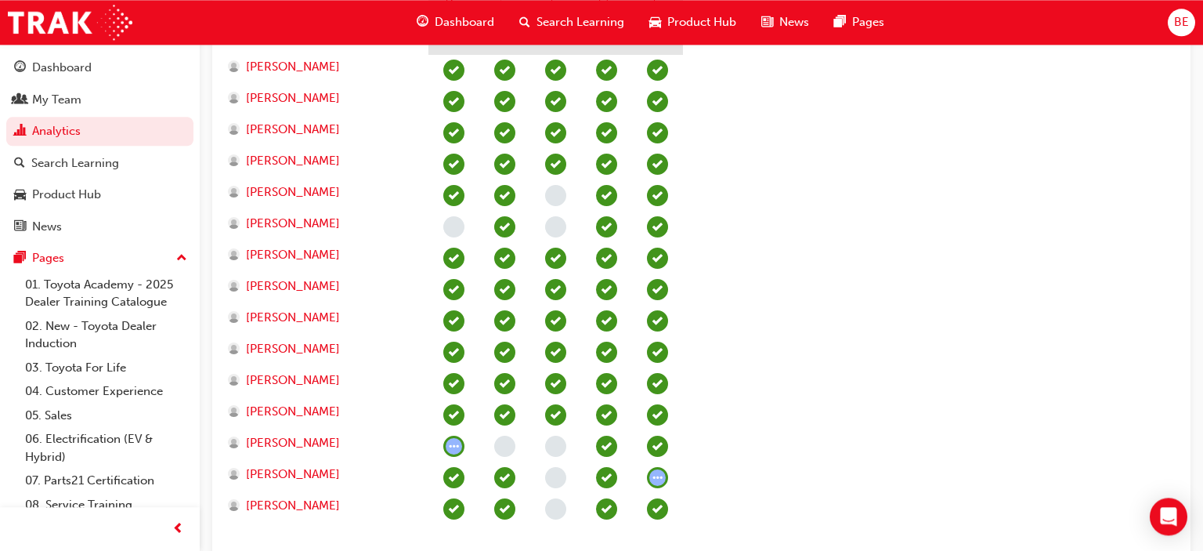
scroll to position [609, 0]
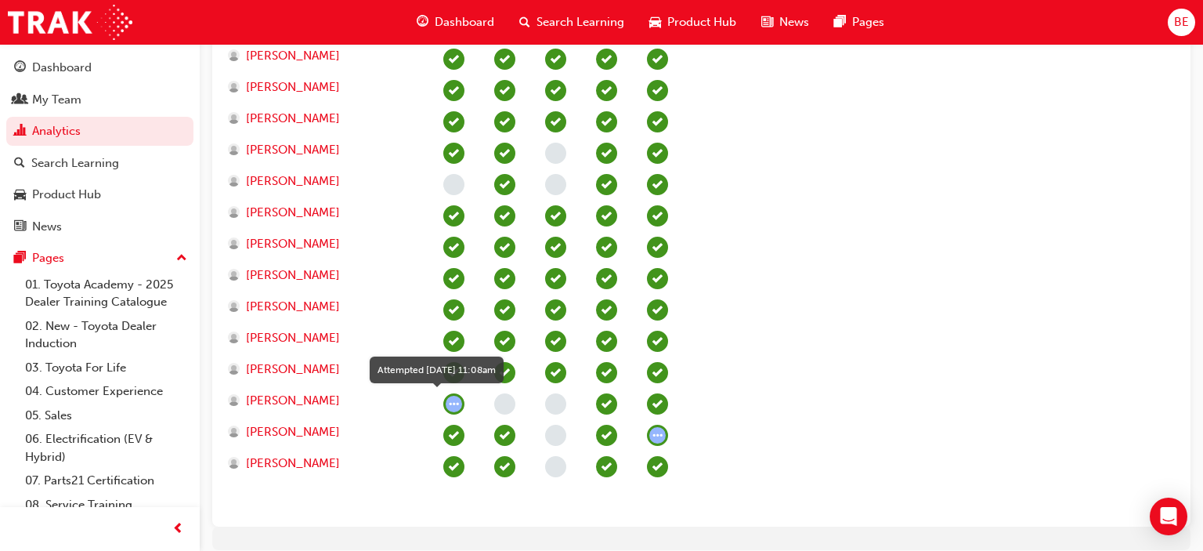
click at [447, 401] on span "learningRecordVerb_ATTEMPT-icon" at bounding box center [453, 403] width 21 height 21
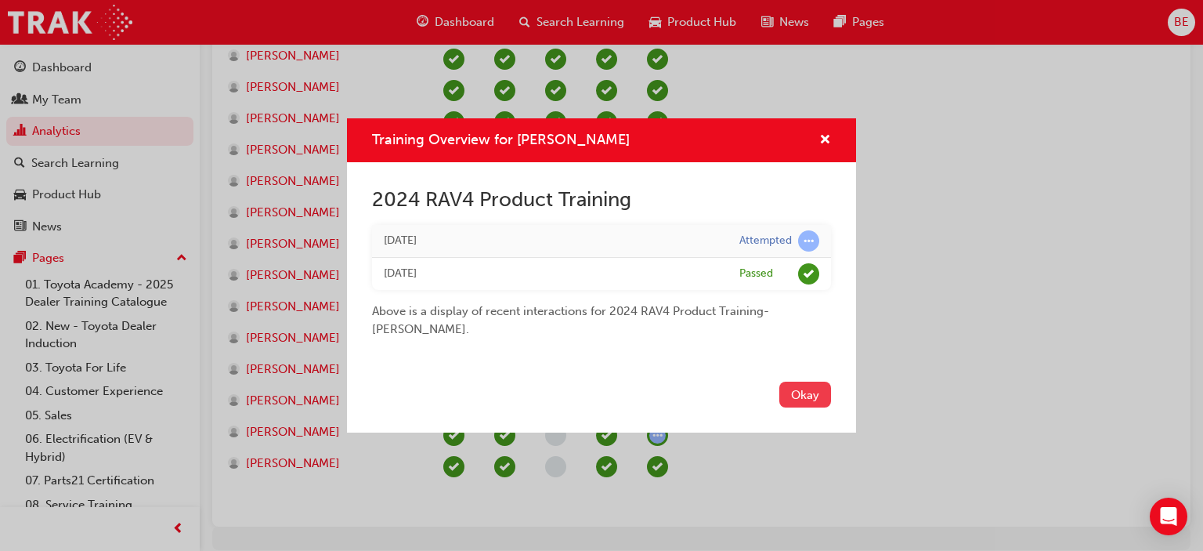
click at [805, 395] on button "Okay" at bounding box center [805, 395] width 52 height 26
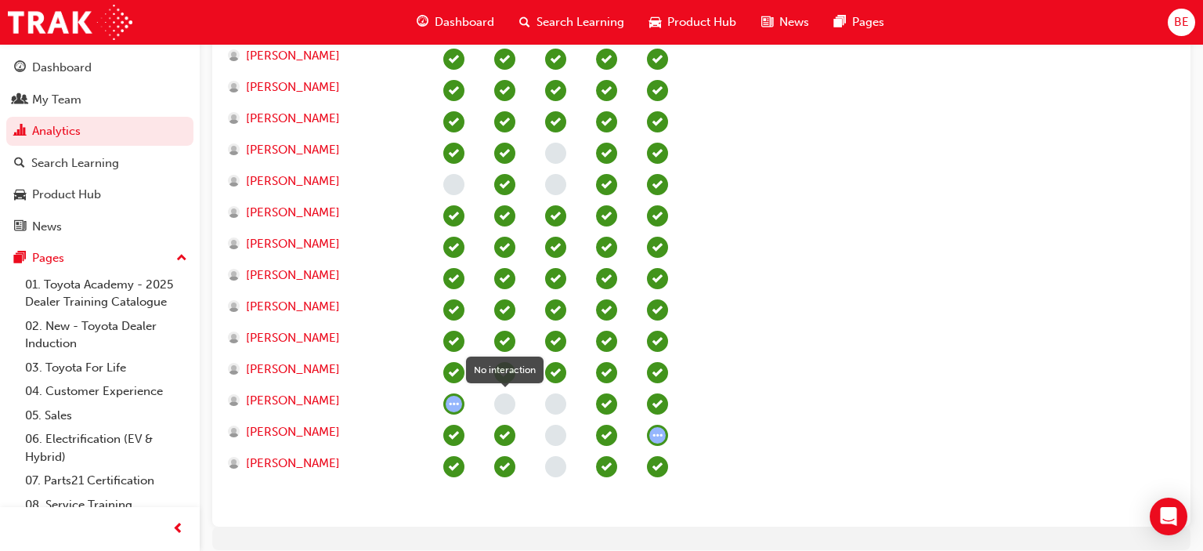
click at [505, 402] on span "learningRecordVerb_NONE-icon" at bounding box center [504, 403] width 21 height 21
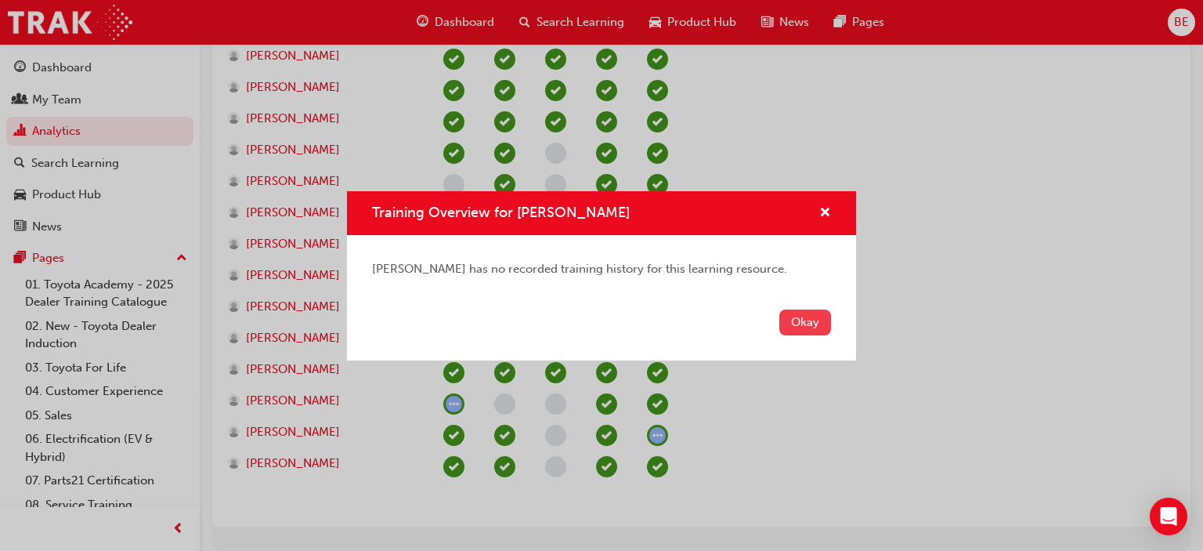
click at [801, 315] on button "Okay" at bounding box center [805, 322] width 52 height 26
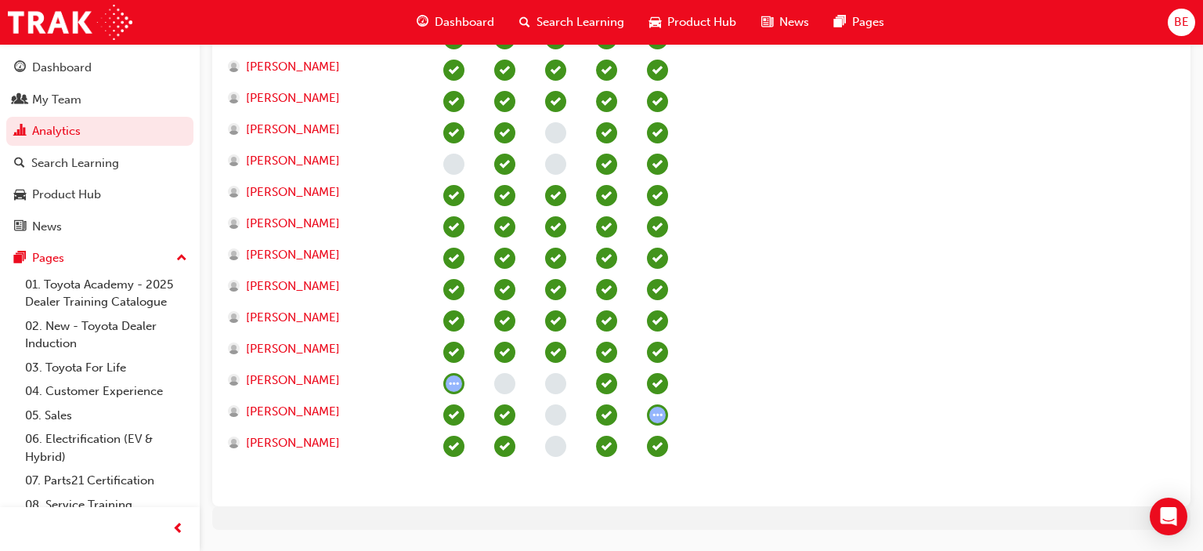
scroll to position [258, 0]
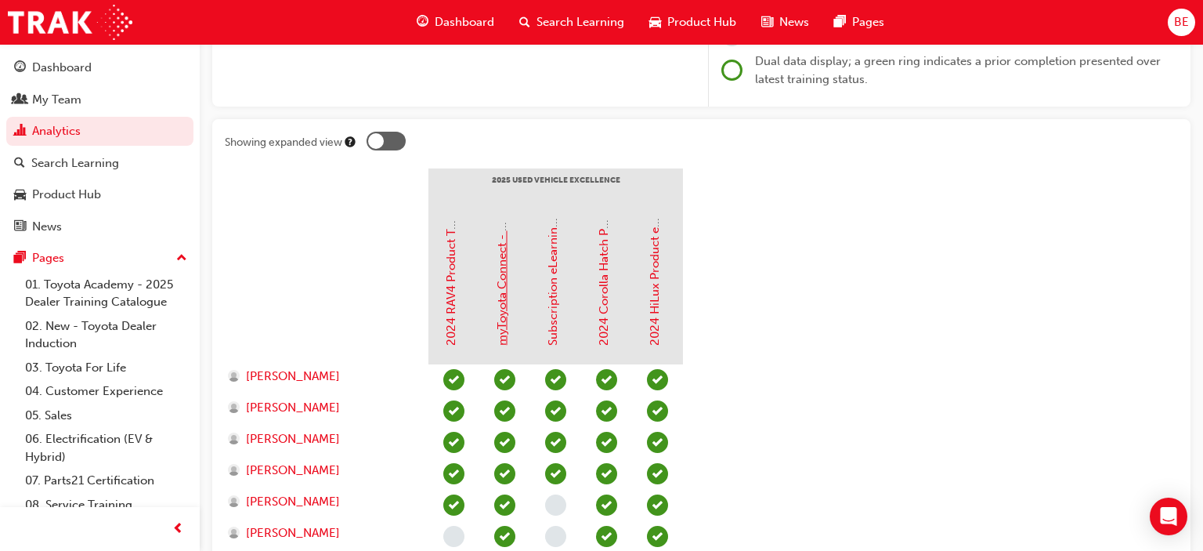
click at [497, 271] on link "myToyota Connect - eLearning" at bounding box center [502, 261] width 14 height 168
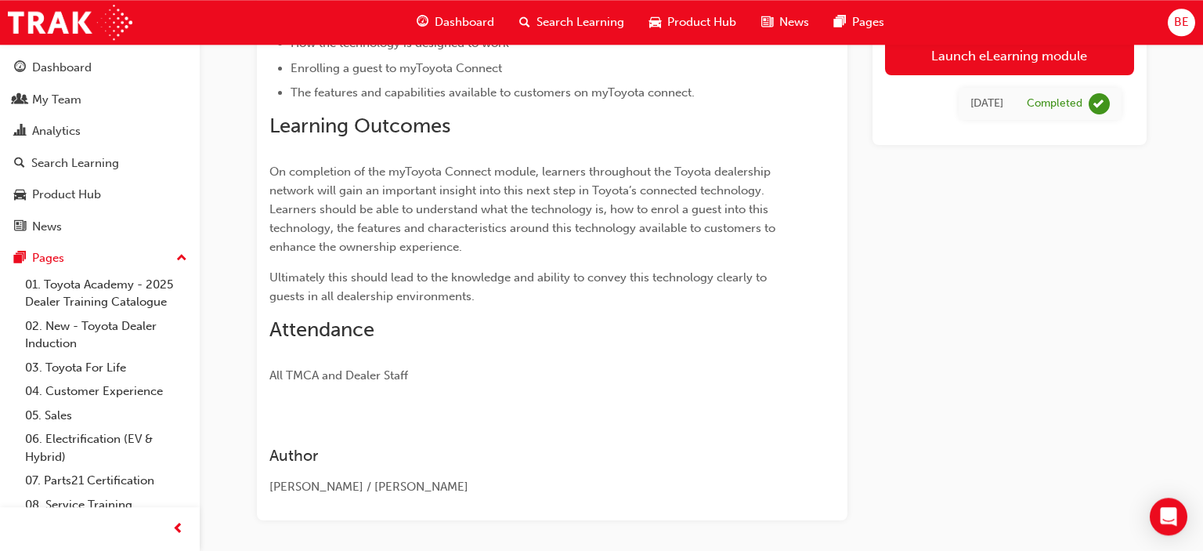
scroll to position [413, 0]
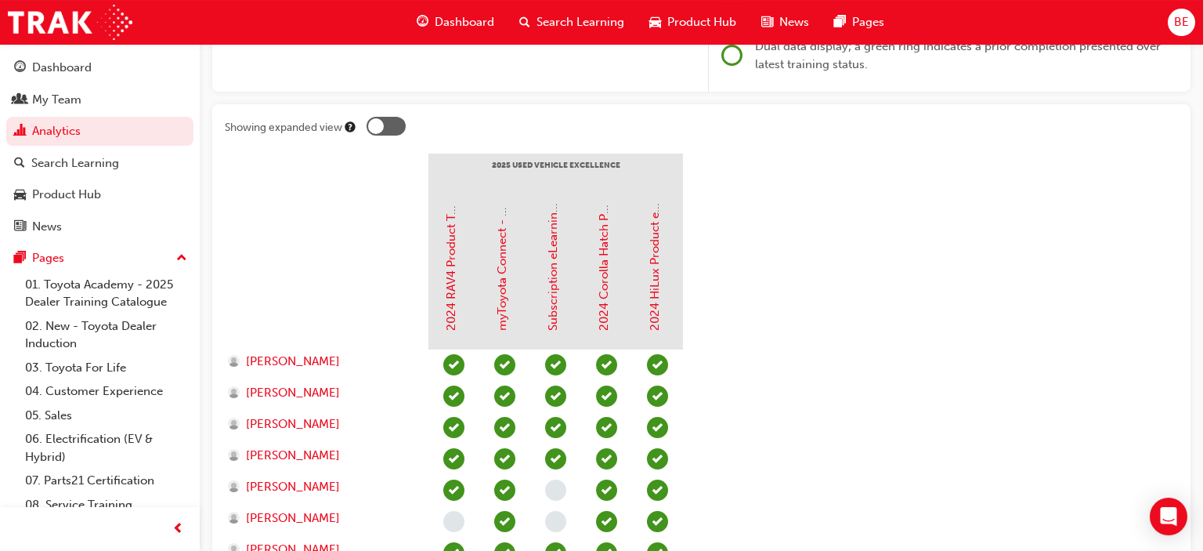
scroll to position [237, 0]
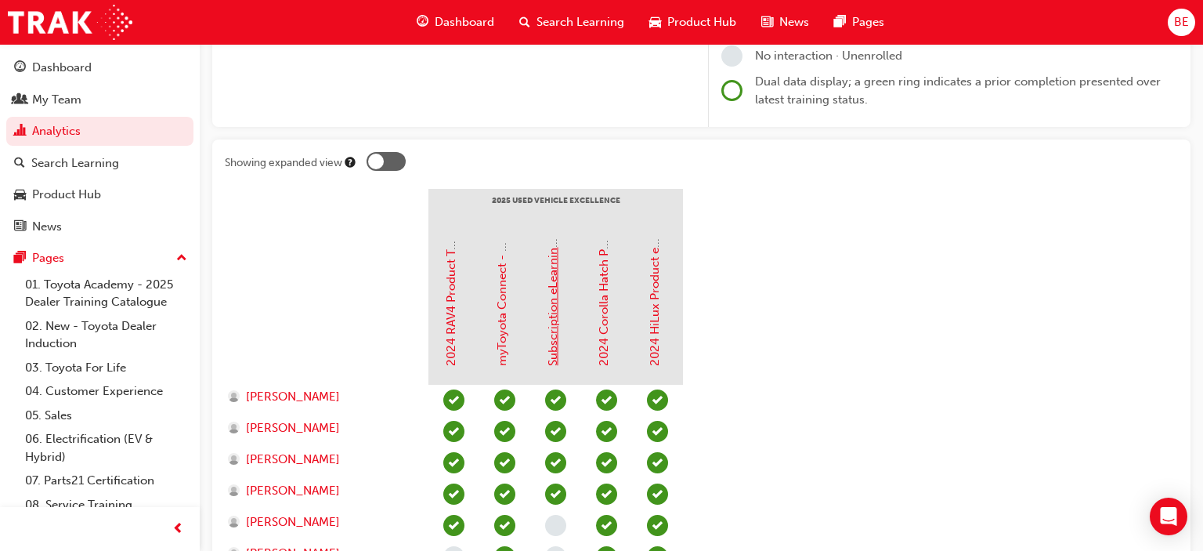
click at [556, 349] on link "Subscription eLearning for Connected Services" at bounding box center [553, 238] width 14 height 255
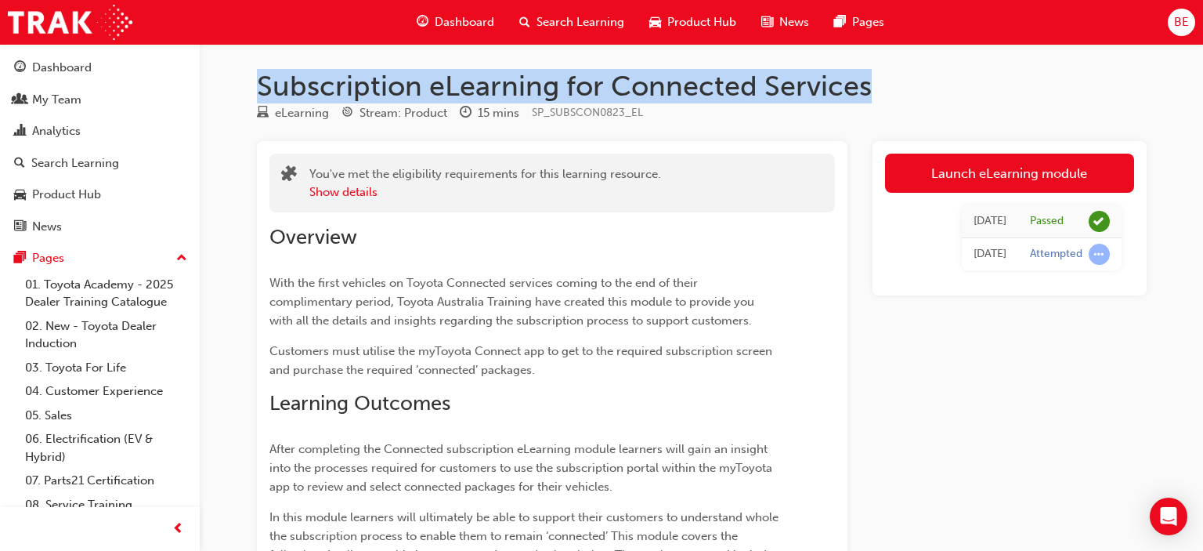
drag, startPoint x: 867, startPoint y: 88, endPoint x: 248, endPoint y: 83, distance: 619.7
click at [248, 83] on div "Subscription eLearning for Connected Services eLearning Stream: Product 15 mins…" at bounding box center [702, 492] width 940 height 846
copy h1 "Subscription eLearning for Connected Services"
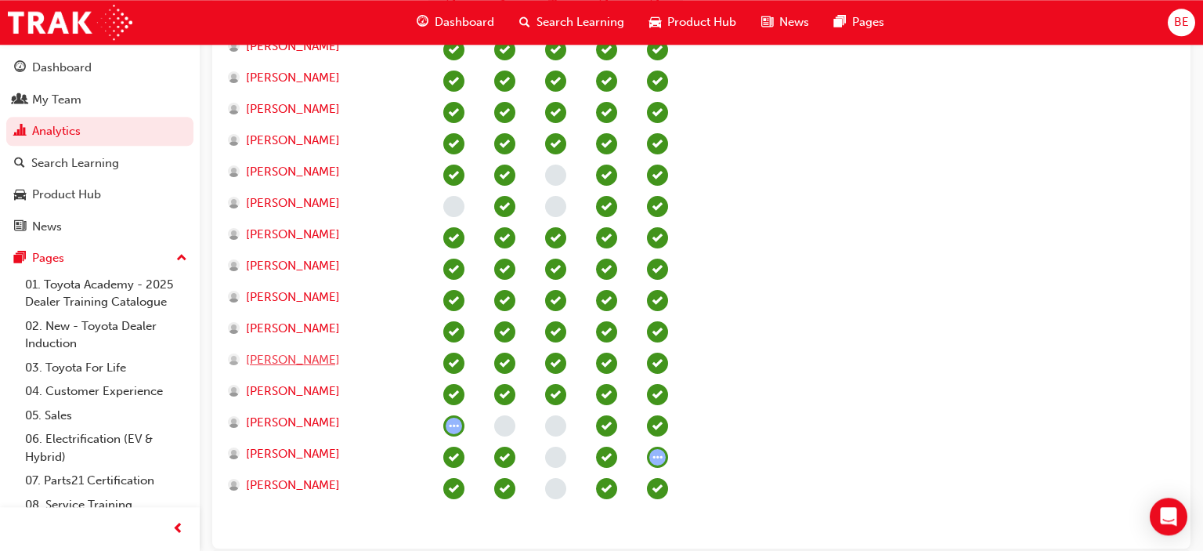
scroll to position [589, 0]
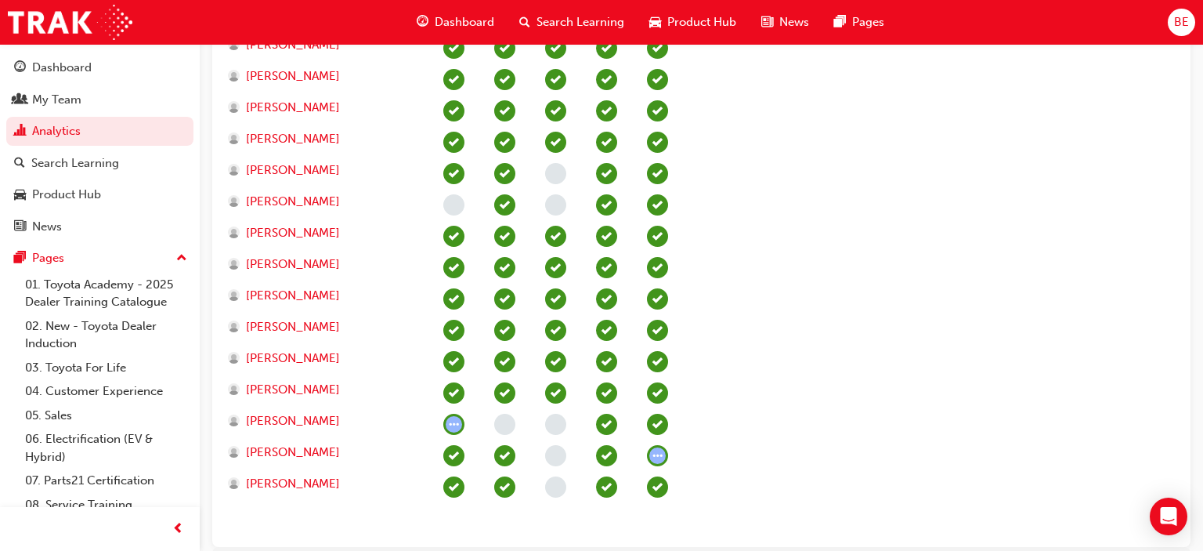
click at [662, 457] on span "learningRecordVerb_ATTEMPT-icon" at bounding box center [657, 455] width 21 height 21
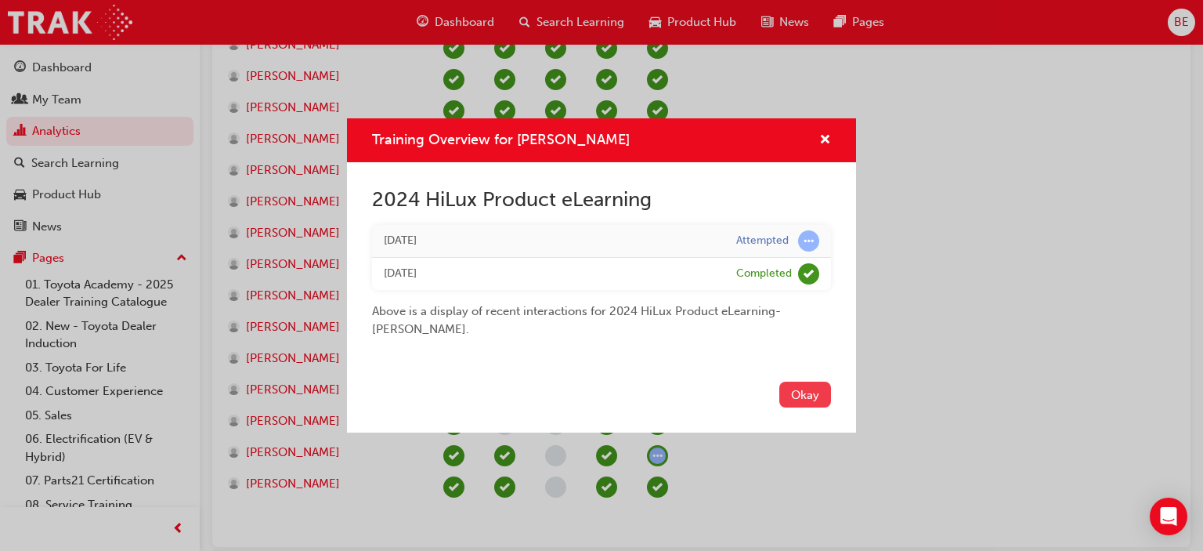
click at [792, 394] on button "Okay" at bounding box center [805, 395] width 52 height 26
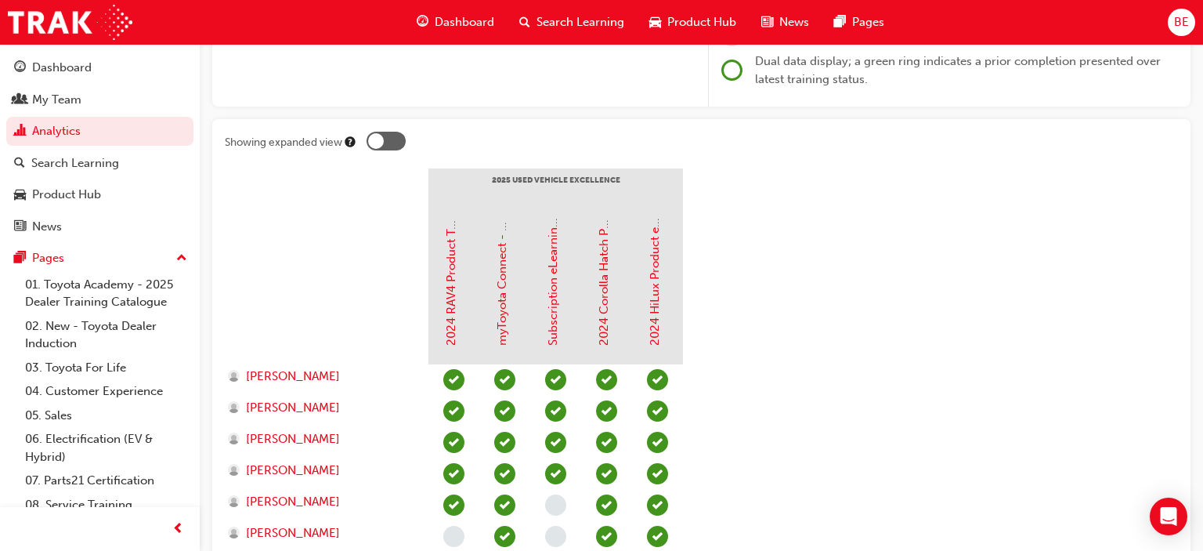
scroll to position [0, 0]
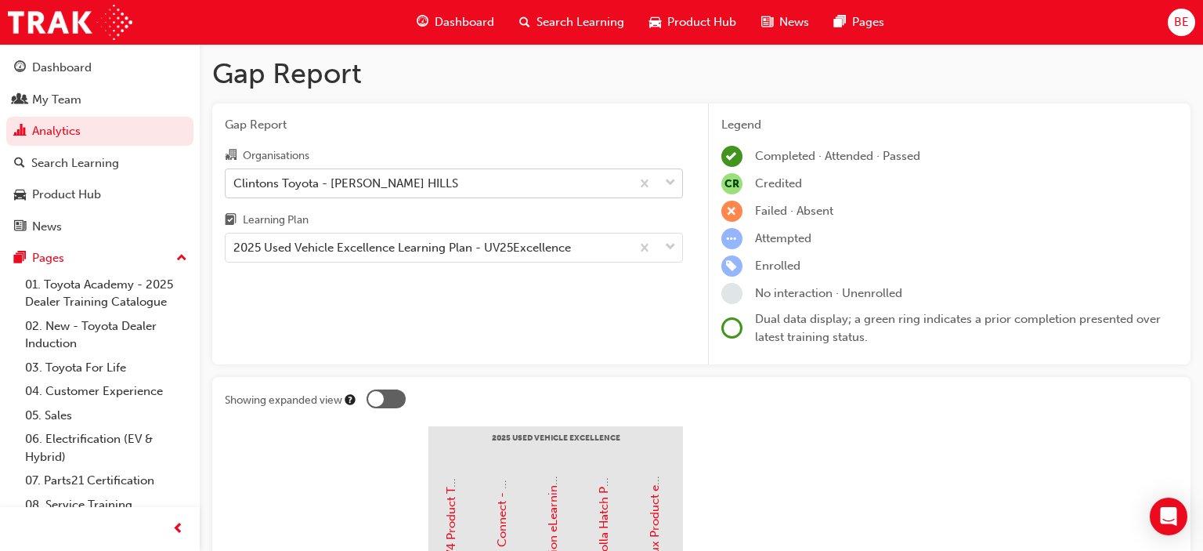
click at [463, 180] on div "Clintons Toyota - GREGORY HILLS" at bounding box center [428, 182] width 405 height 27
click at [235, 180] on input "Organisations Clintons Toyota - GREGORY HILLS" at bounding box center [234, 181] width 2 height 13
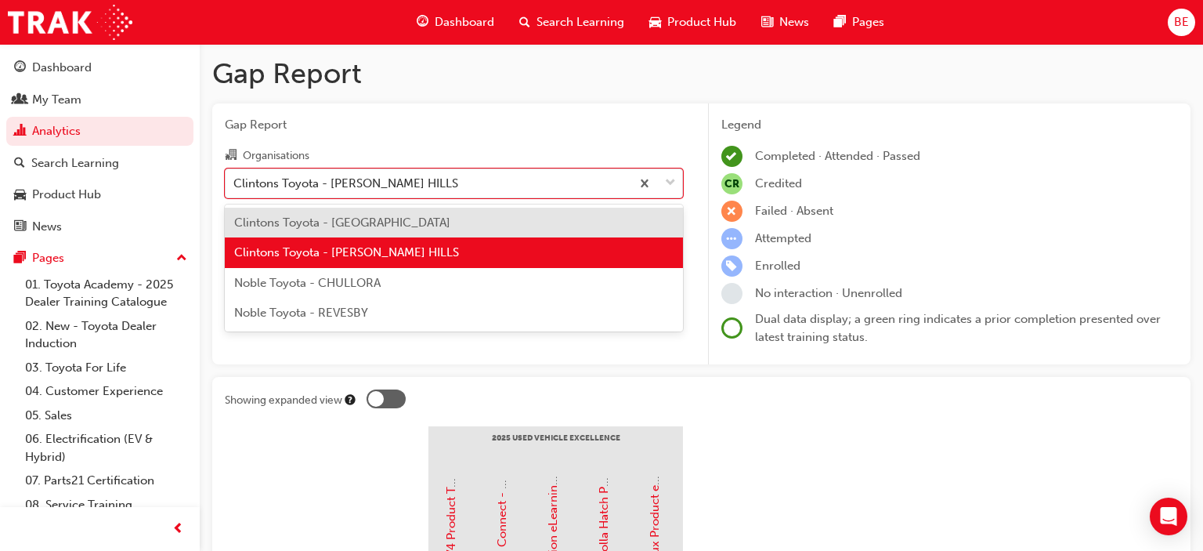
click at [431, 218] on div "Clintons Toyota - [GEOGRAPHIC_DATA]" at bounding box center [454, 223] width 458 height 31
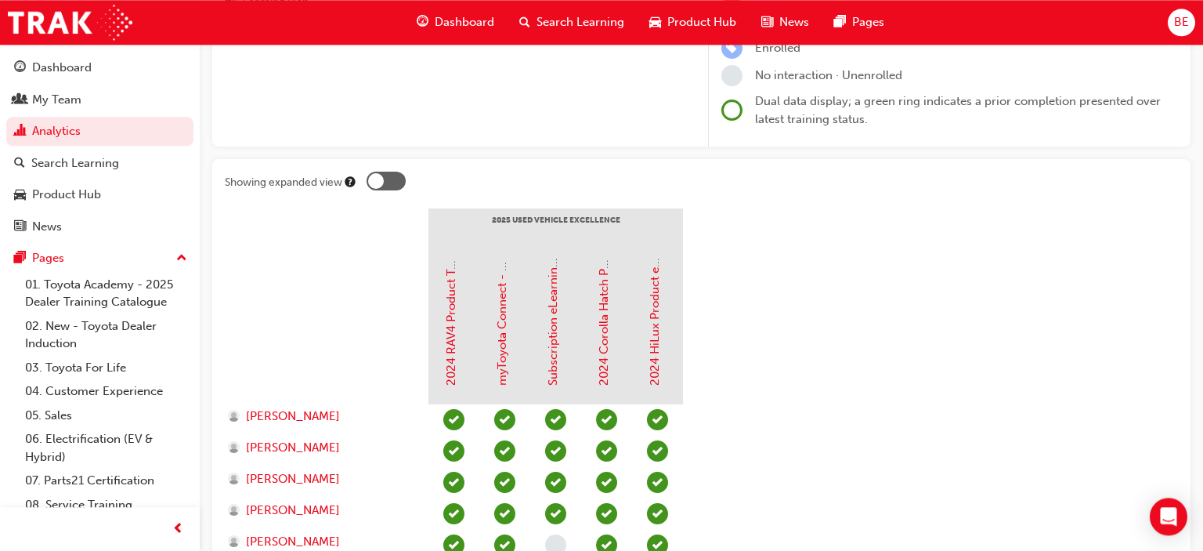
scroll to position [216, 0]
click at [381, 184] on div at bounding box center [376, 183] width 16 height 16
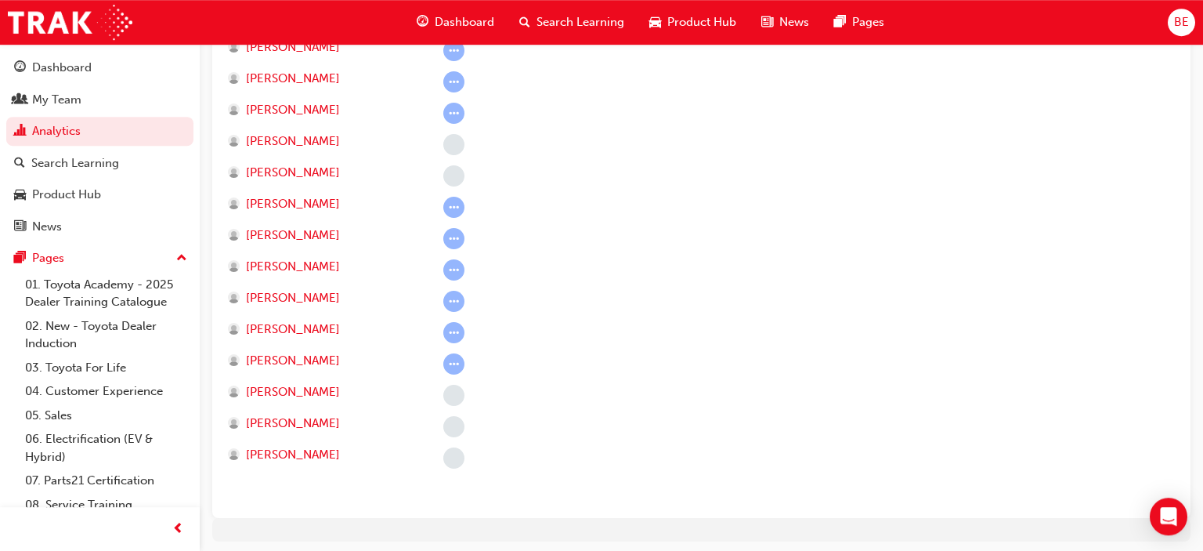
scroll to position [612, 0]
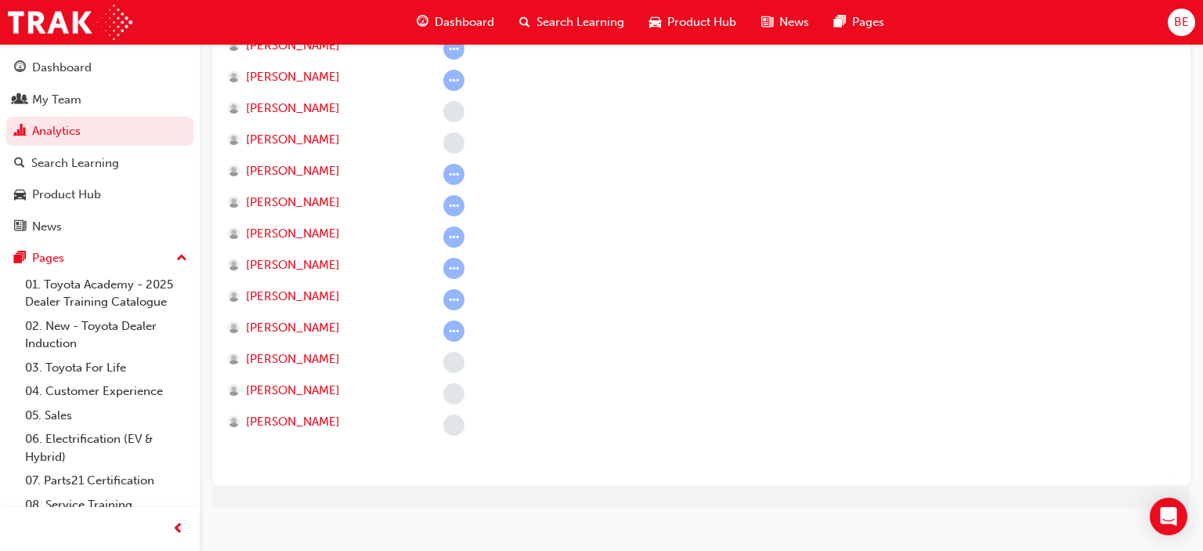
click at [457, 333] on span "learningRecordVerb_ATTEMPT-icon" at bounding box center [453, 330] width 21 height 21
click at [459, 327] on span "learningRecordVerb_ATTEMPT-icon" at bounding box center [453, 330] width 21 height 21
click at [456, 328] on span "learningRecordVerb_ATTEMPT-icon" at bounding box center [453, 330] width 21 height 21
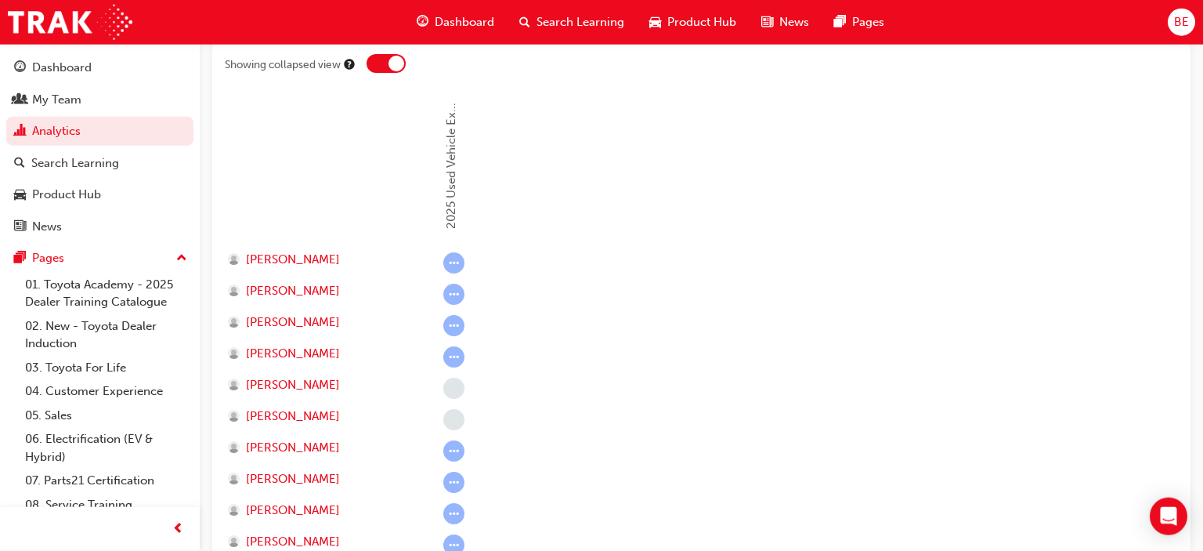
scroll to position [198, 0]
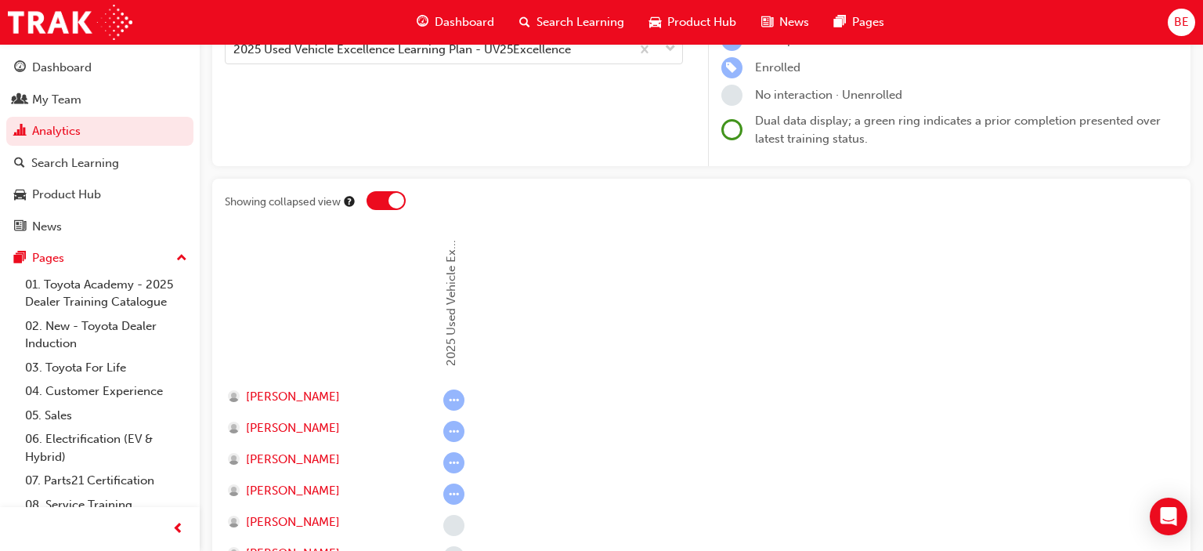
click at [396, 203] on div at bounding box center [397, 201] width 16 height 16
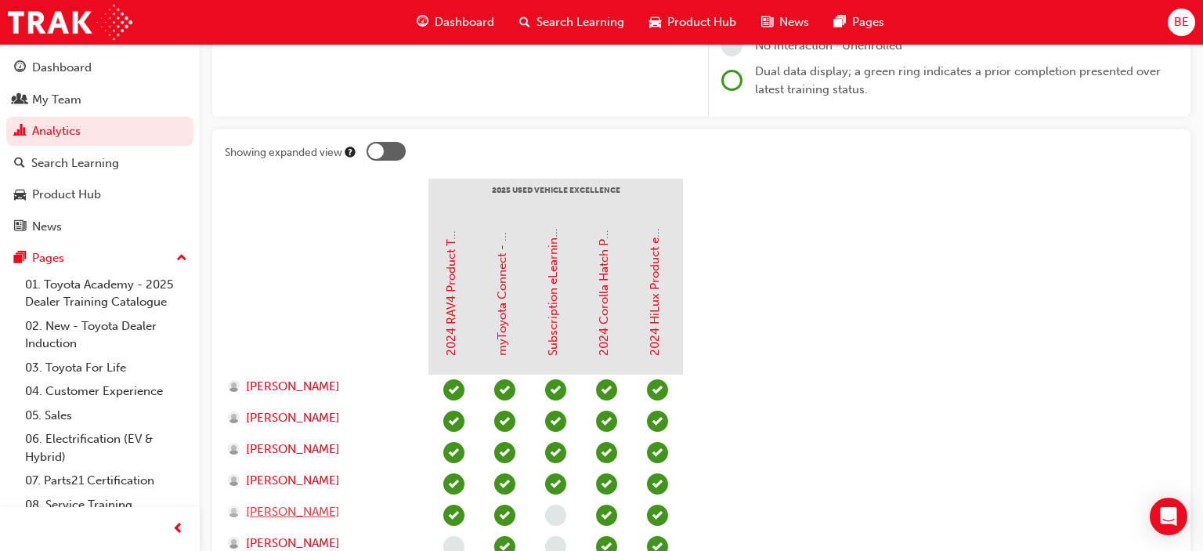
scroll to position [0, 0]
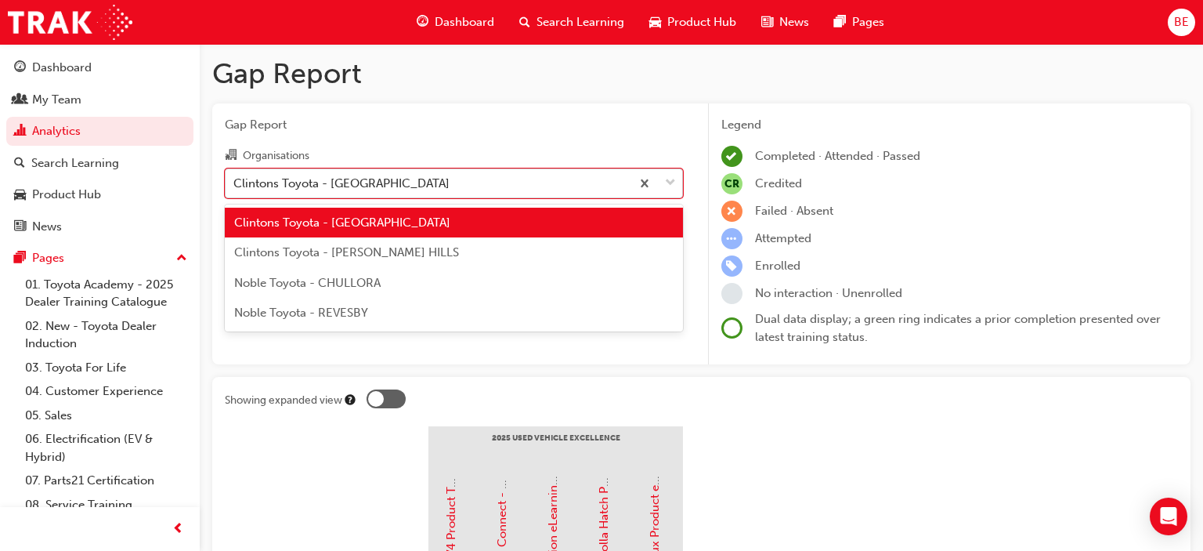
click at [406, 186] on div "Clintons Toyota - [GEOGRAPHIC_DATA]" at bounding box center [341, 183] width 216 height 18
click at [235, 186] on input "Organisations option Clintons Toyota - CAMPBELLTOWN, selected. option Clintons …" at bounding box center [234, 181] width 2 height 13
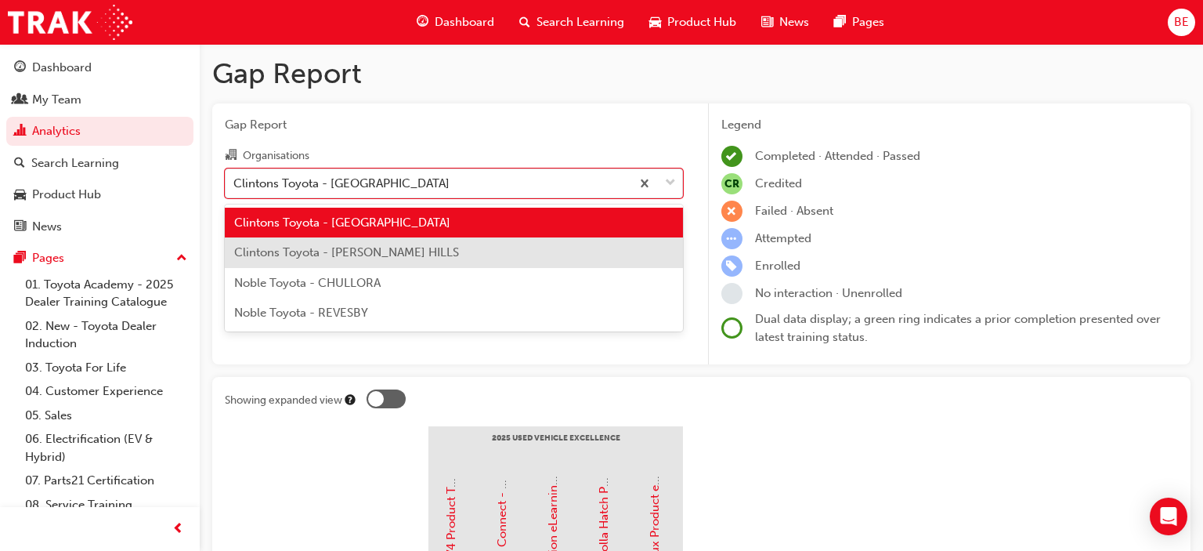
click at [400, 252] on span "Clintons Toyota - GREGORY HILLS" at bounding box center [346, 252] width 225 height 14
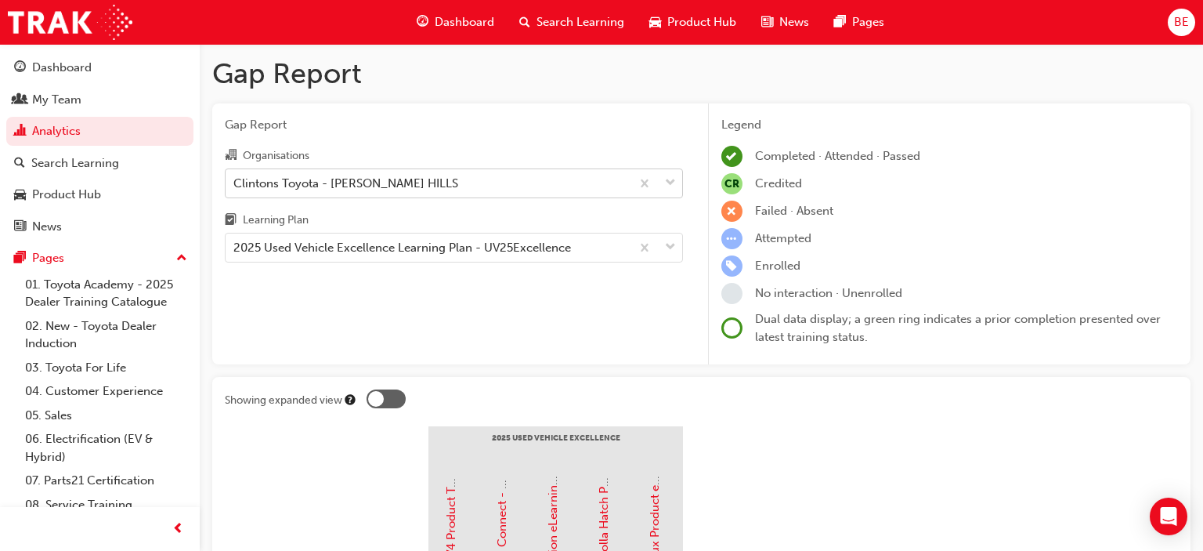
click at [443, 182] on div "Clintons Toyota - GREGORY HILLS" at bounding box center [428, 182] width 405 height 27
click at [235, 182] on input "Organisations Clintons Toyota - GREGORY HILLS" at bounding box center [234, 181] width 2 height 13
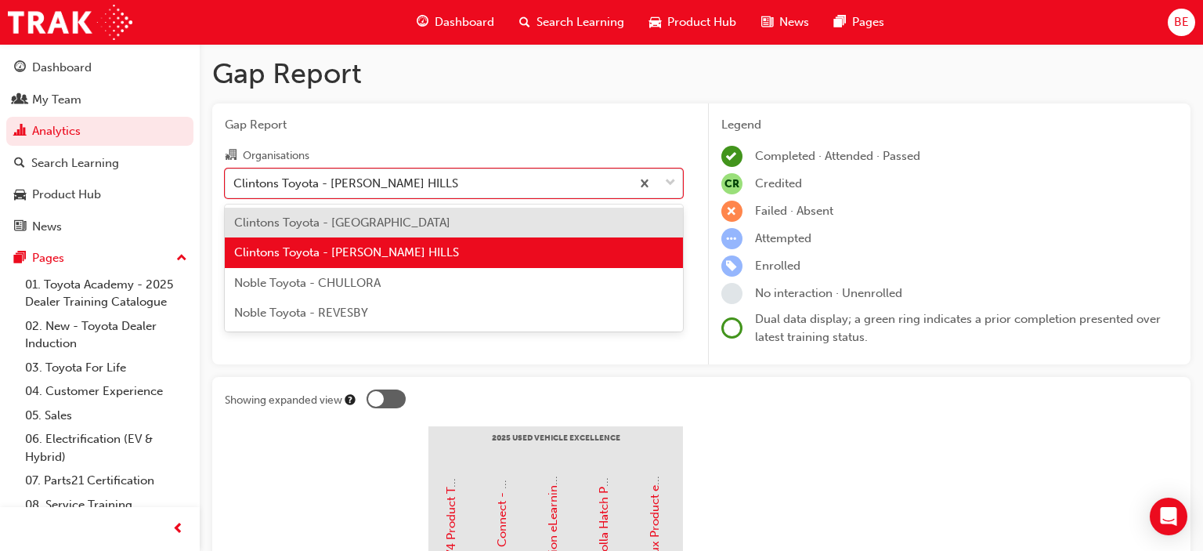
click at [428, 225] on div "Clintons Toyota - [GEOGRAPHIC_DATA]" at bounding box center [454, 223] width 458 height 31
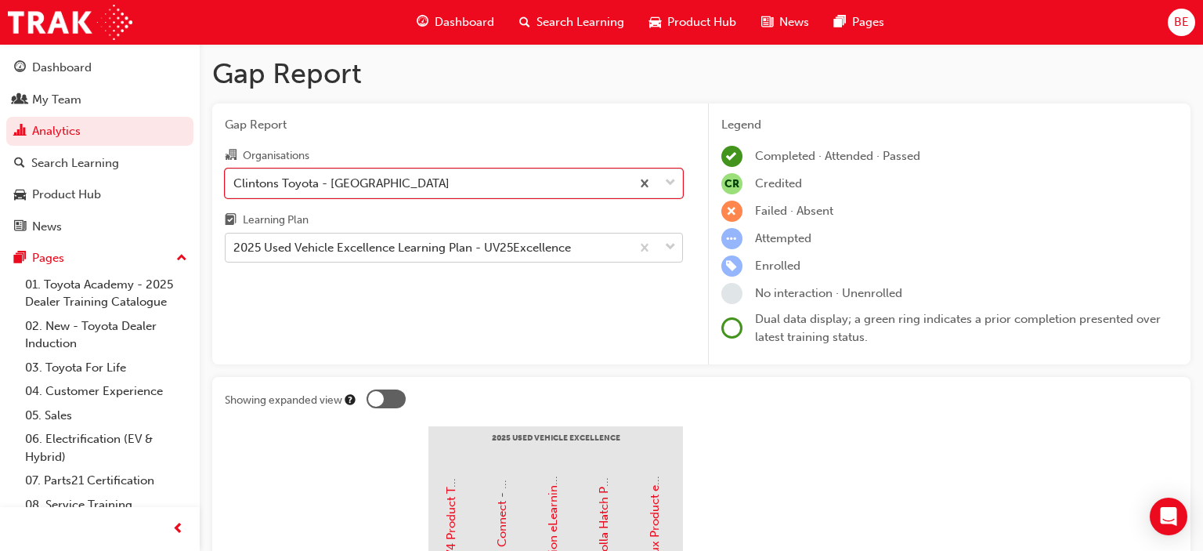
click at [562, 244] on div "2025 Used Vehicle Excellence Learning Plan - UV25Excellence" at bounding box center [402, 248] width 338 height 18
click at [235, 244] on input "Learning Plan 2025 Used Vehicle Excellence Learning Plan - UV25Excellence" at bounding box center [234, 247] width 2 height 13
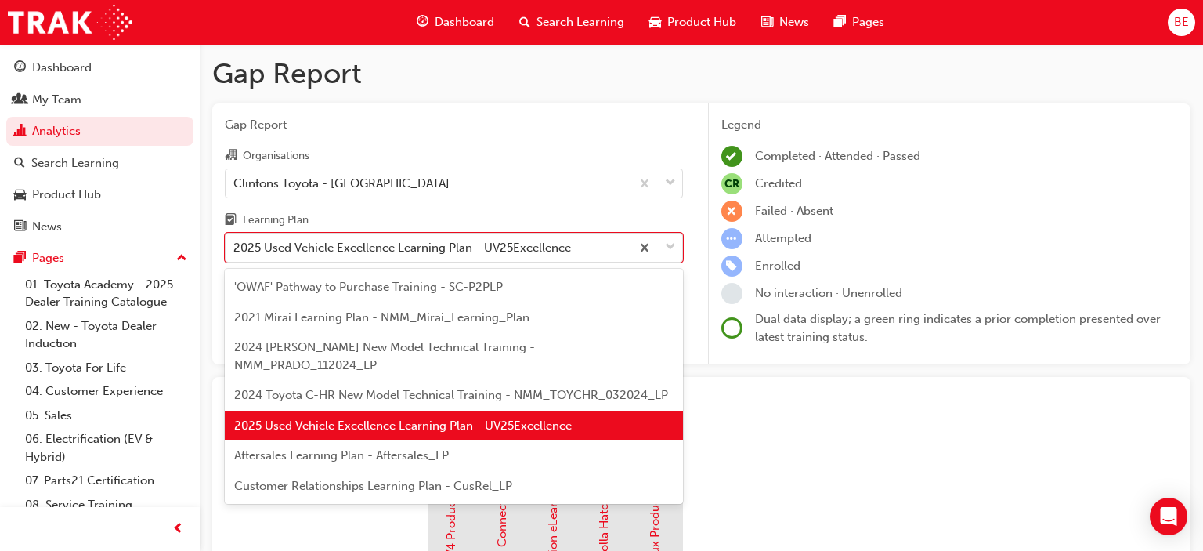
click at [487, 418] on span "2025 Used Vehicle Excellence Learning Plan - UV25Excellence" at bounding box center [403, 425] width 338 height 14
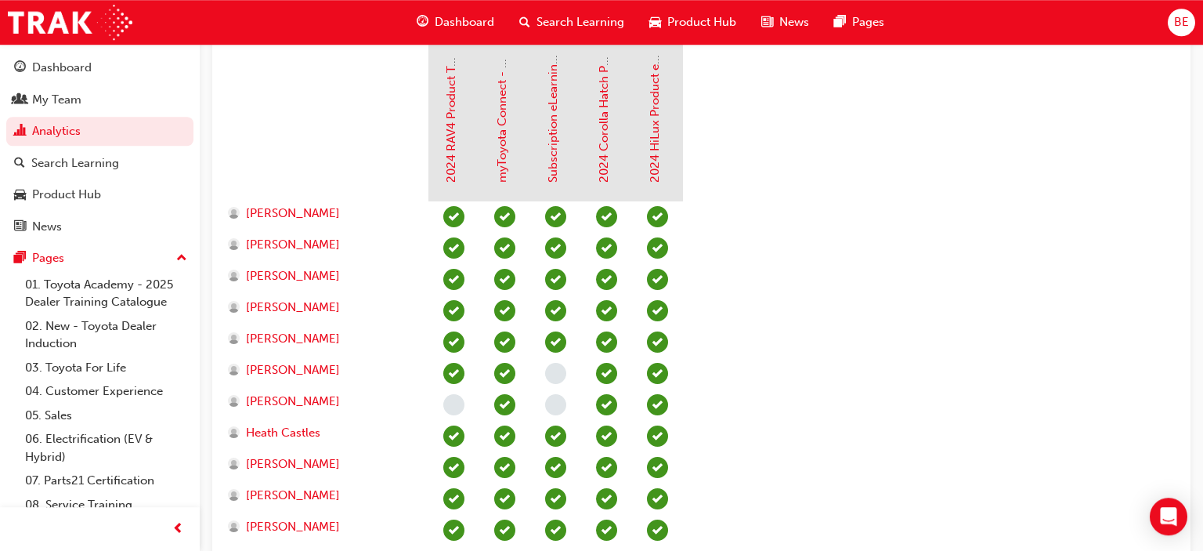
scroll to position [454, 0]
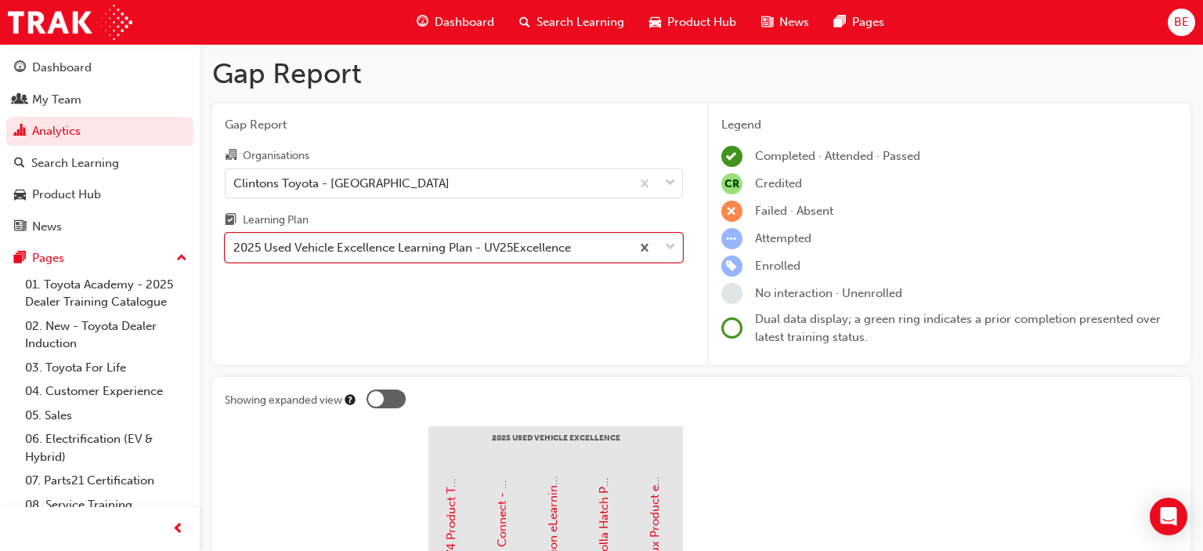
scroll to position [144, 0]
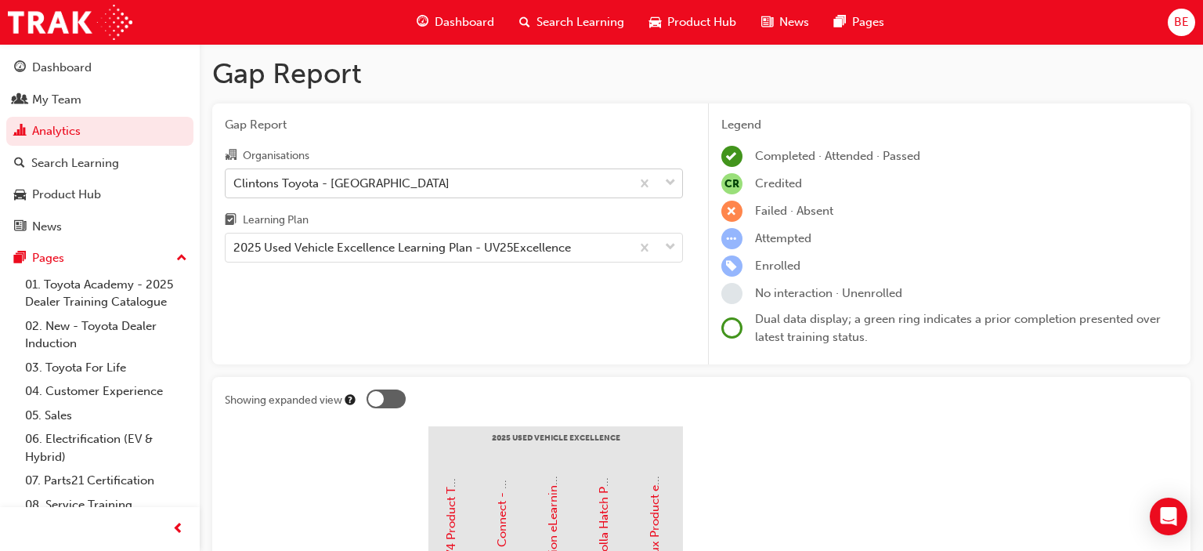
click at [530, 194] on div "Clintons Toyota - [GEOGRAPHIC_DATA]" at bounding box center [428, 182] width 405 height 27
click at [235, 189] on input "Organisations Clintons Toyota - [GEOGRAPHIC_DATA]" at bounding box center [234, 181] width 2 height 13
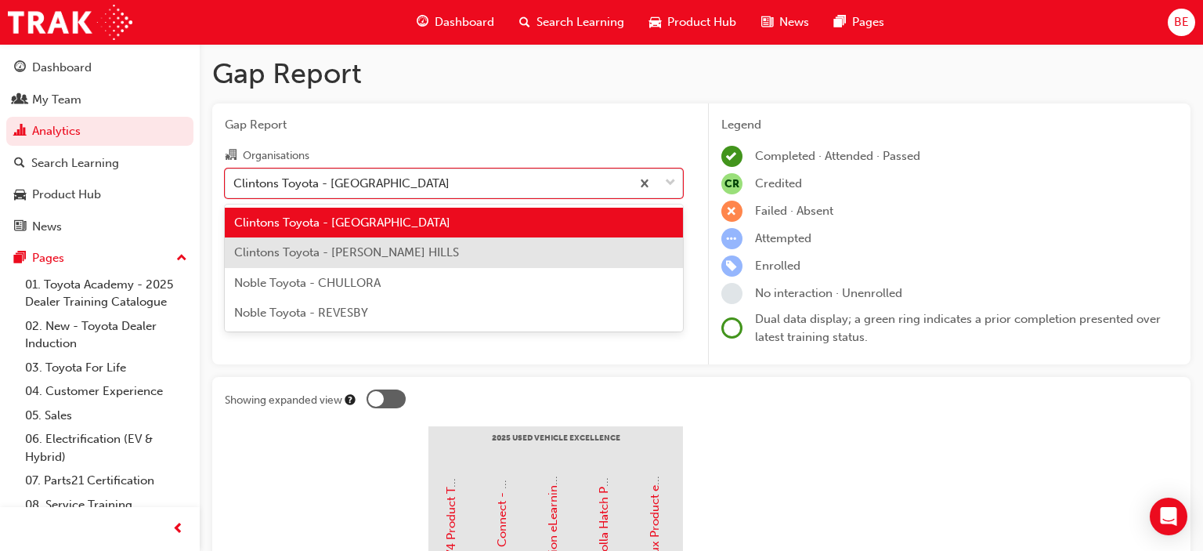
click at [498, 247] on div "Clintons Toyota - [PERSON_NAME] HILLS" at bounding box center [454, 252] width 458 height 31
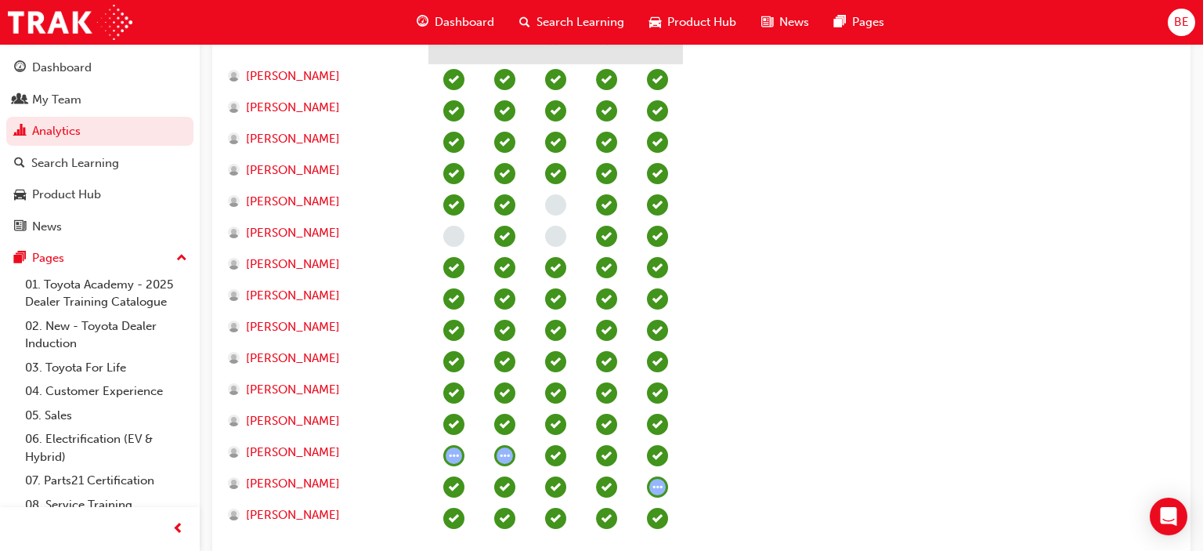
scroll to position [620, 0]
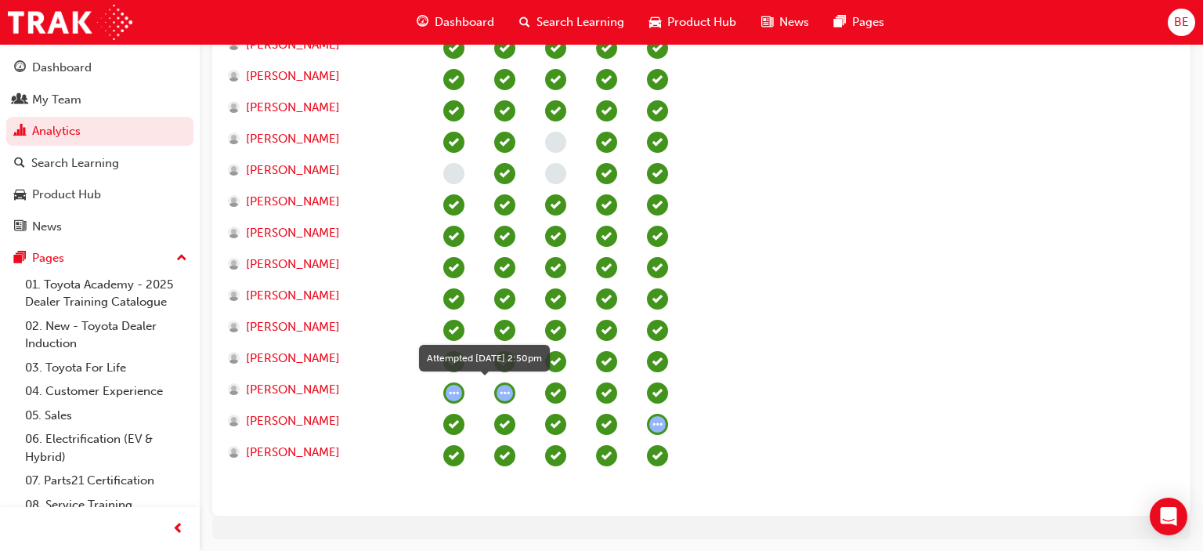
click at [503, 388] on span "learningRecordVerb_ATTEMPT-icon" at bounding box center [504, 392] width 21 height 21
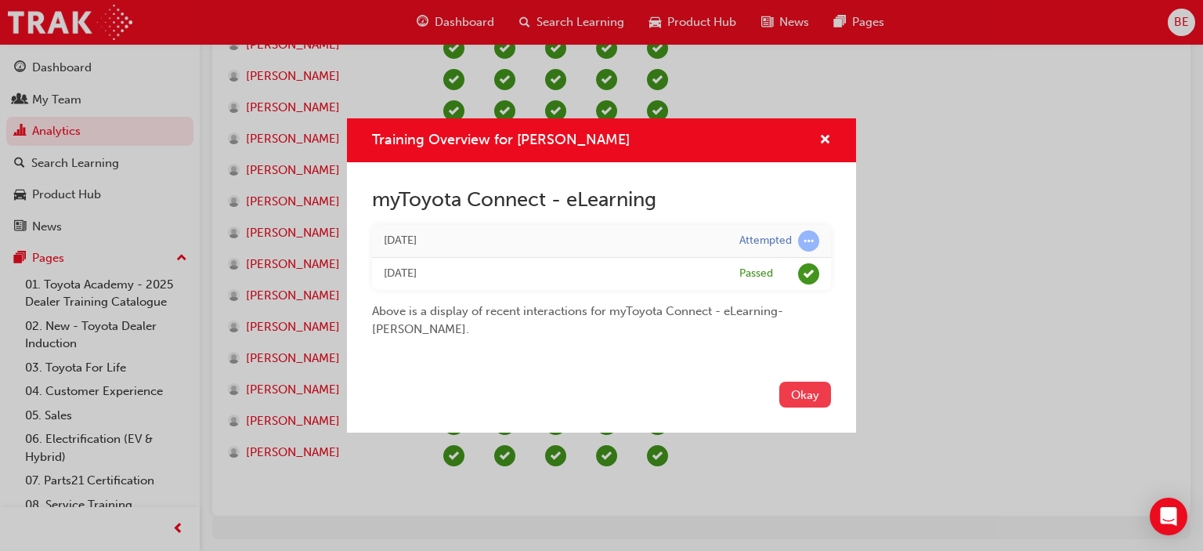
click at [803, 400] on button "Okay" at bounding box center [805, 395] width 52 height 26
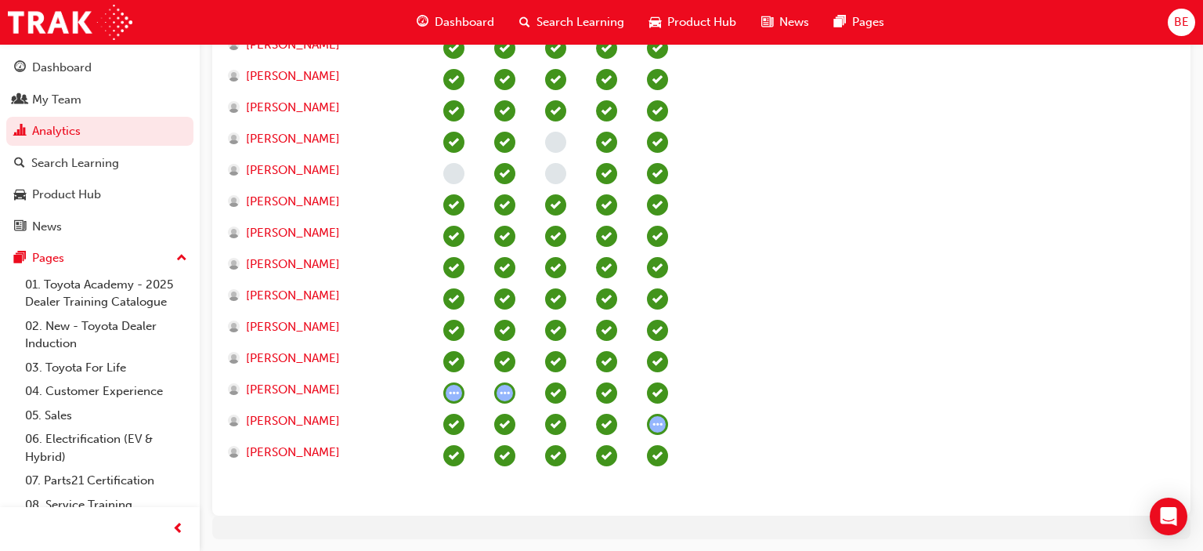
click at [660, 421] on span "learningRecordVerb_ATTEMPT-icon" at bounding box center [657, 424] width 21 height 21
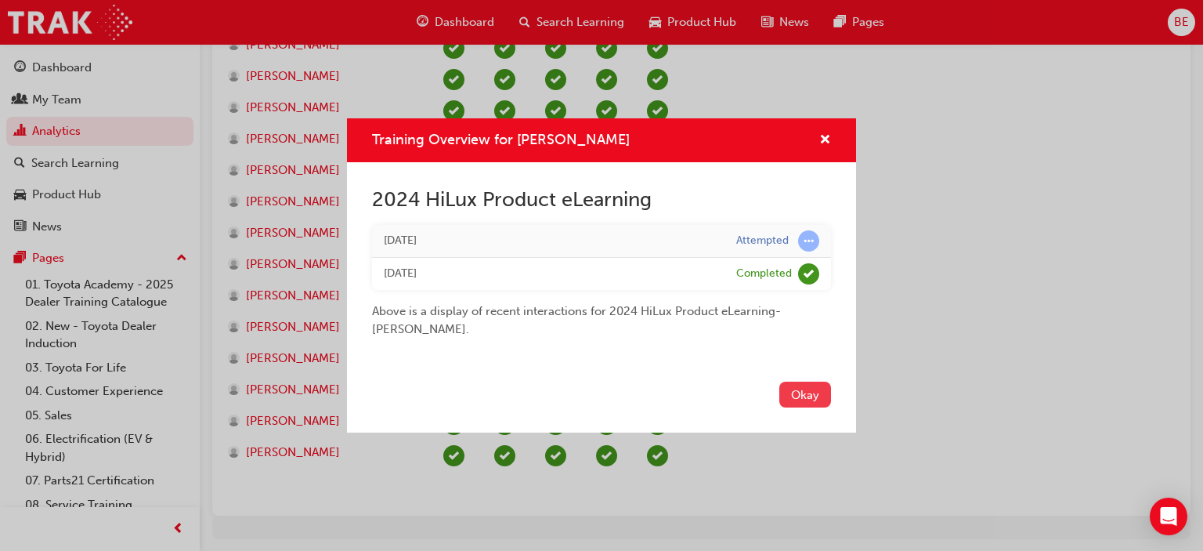
click at [823, 399] on button "Okay" at bounding box center [805, 395] width 52 height 26
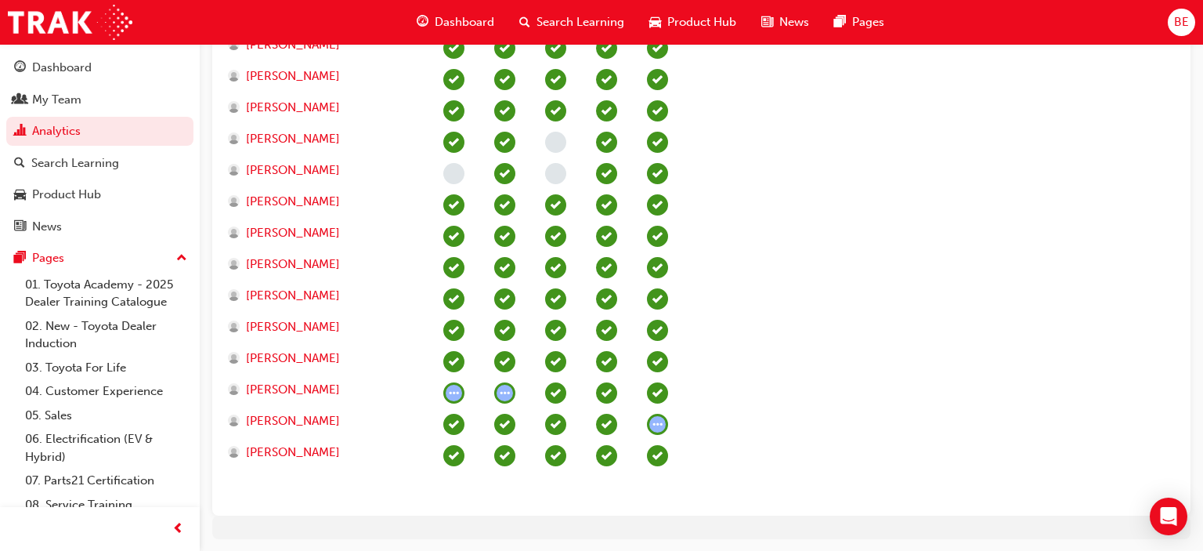
click at [802, 443] on section "2025 Used Vehicle Excellence 2024 RAV4 Product Training myToyota Connect - eLea…" at bounding box center [701, 154] width 953 height 697
click at [557, 363] on span "learningRecordVerb_PASS-icon" at bounding box center [555, 361] width 21 height 21
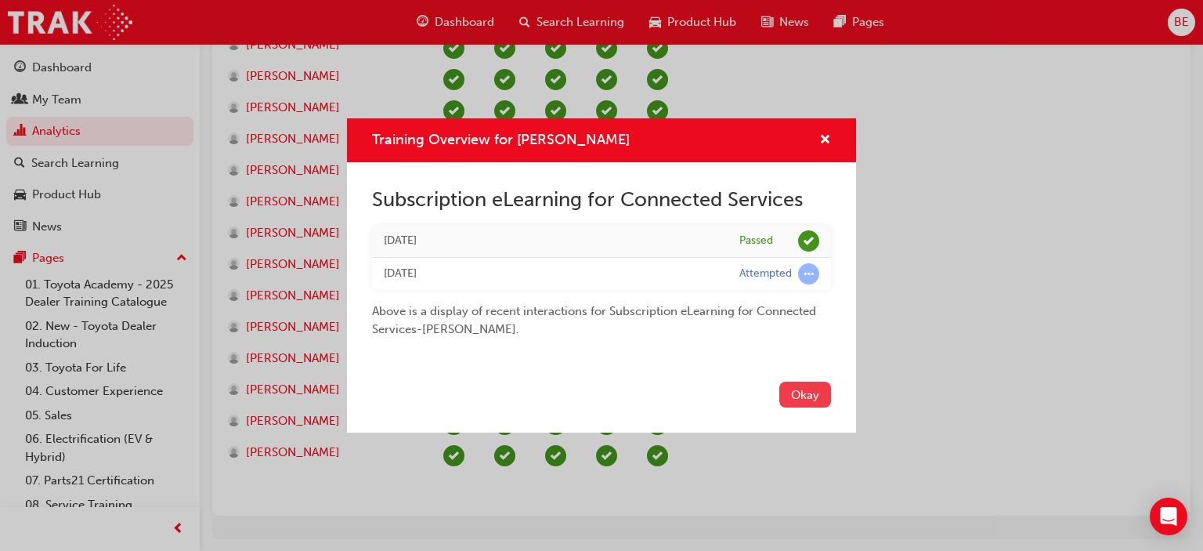
click at [801, 389] on button "Okay" at bounding box center [805, 395] width 52 height 26
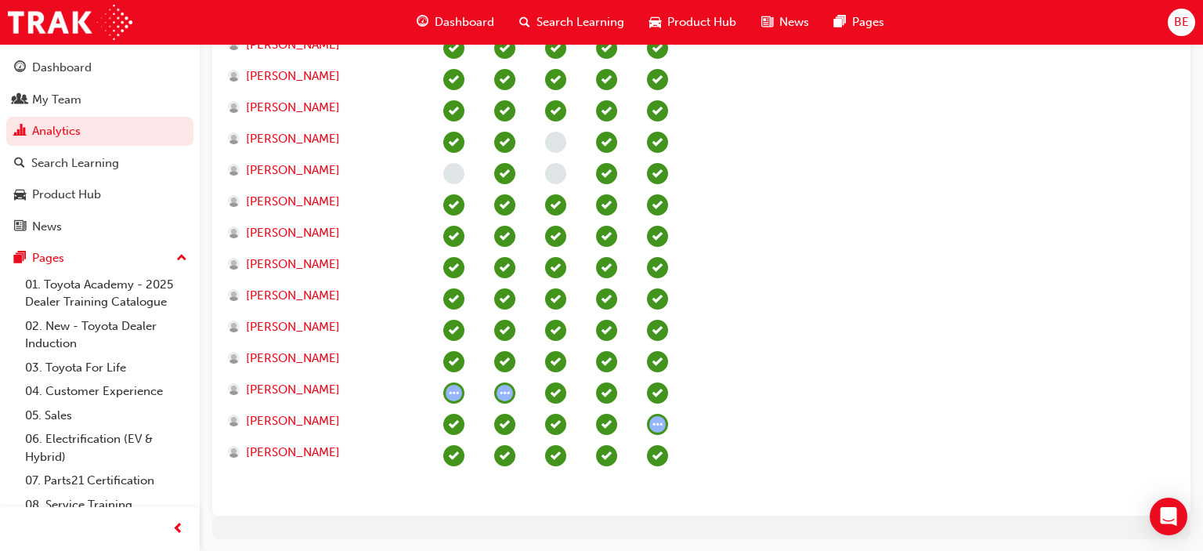
click at [509, 392] on span "learningRecordVerb_ATTEMPT-icon" at bounding box center [504, 392] width 21 height 21
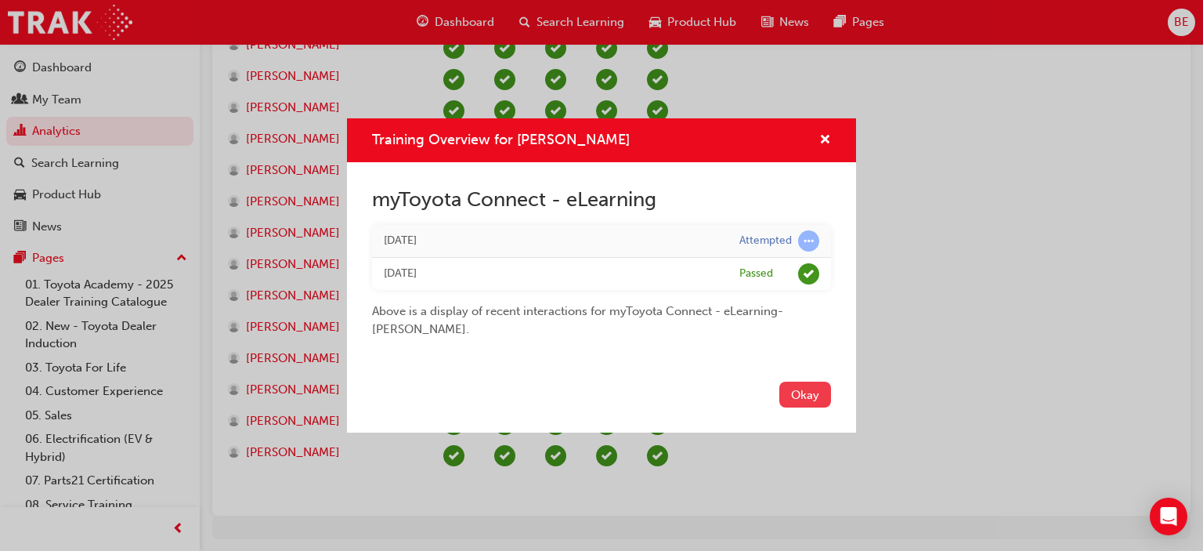
click at [790, 392] on button "Okay" at bounding box center [805, 395] width 52 height 26
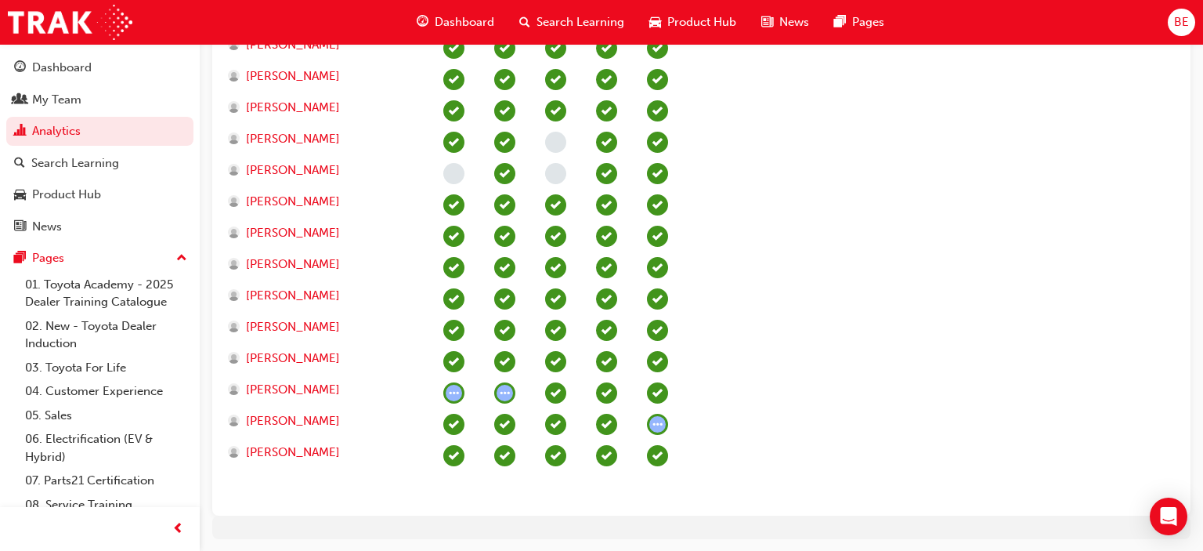
click at [458, 393] on span "learningRecordVerb_ATTEMPT-icon" at bounding box center [453, 392] width 21 height 21
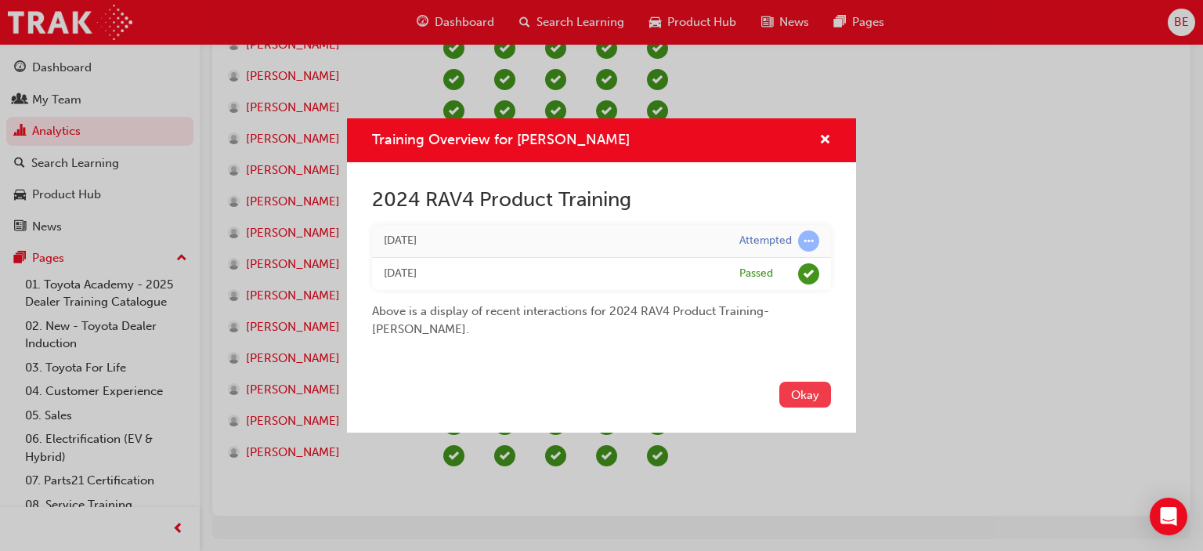
click at [810, 399] on button "Okay" at bounding box center [805, 395] width 52 height 26
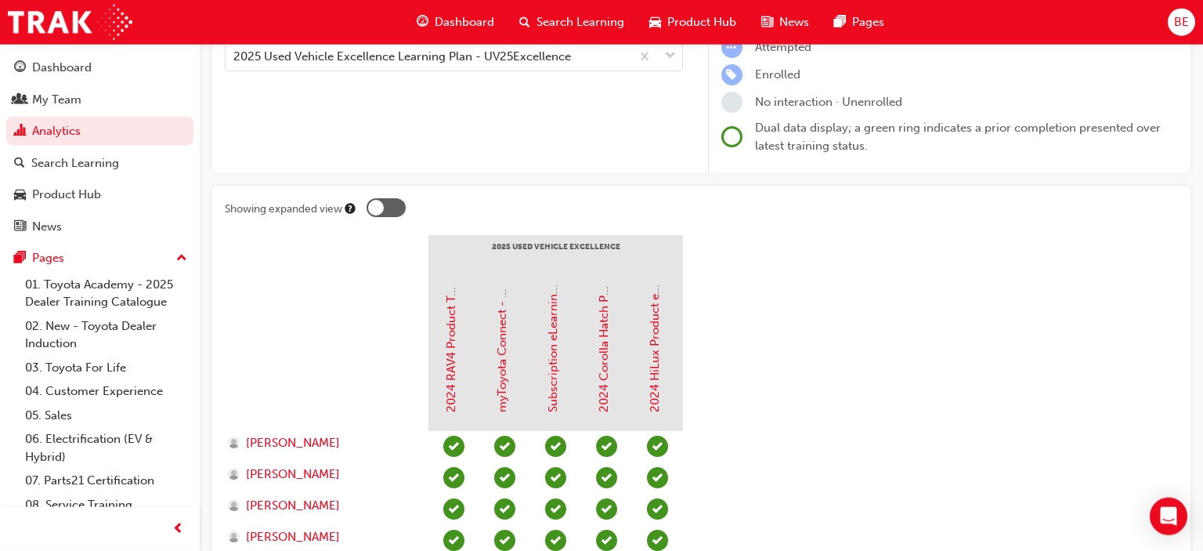
scroll to position [72, 0]
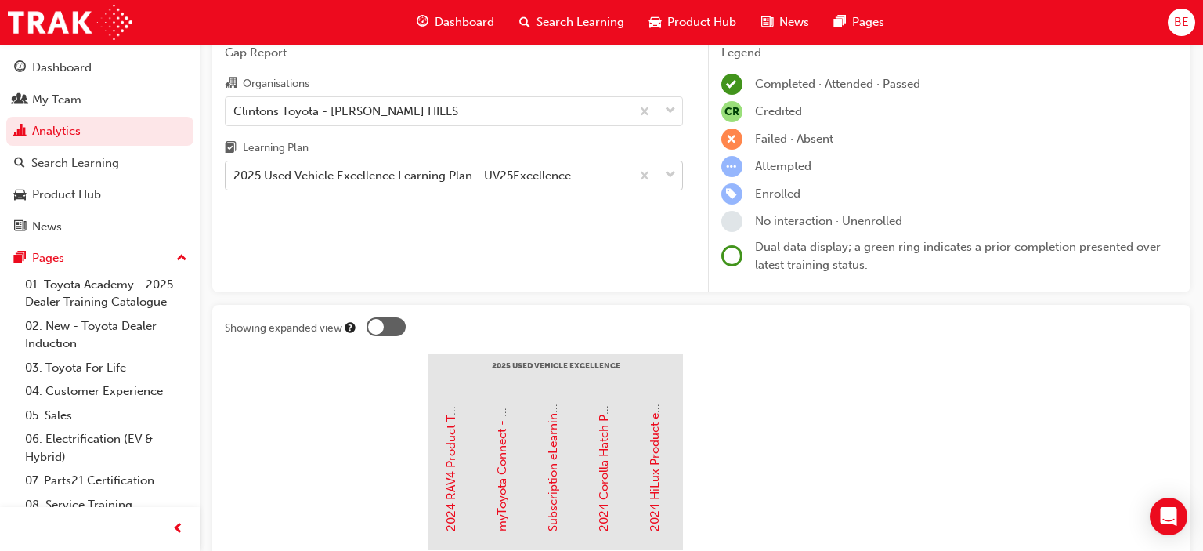
click at [474, 177] on div "2025 Used Vehicle Excellence Learning Plan - UV25Excellence" at bounding box center [402, 176] width 338 height 18
click at [235, 177] on input "Learning Plan 2025 Used Vehicle Excellence Learning Plan - UV25Excellence" at bounding box center [234, 174] width 2 height 13
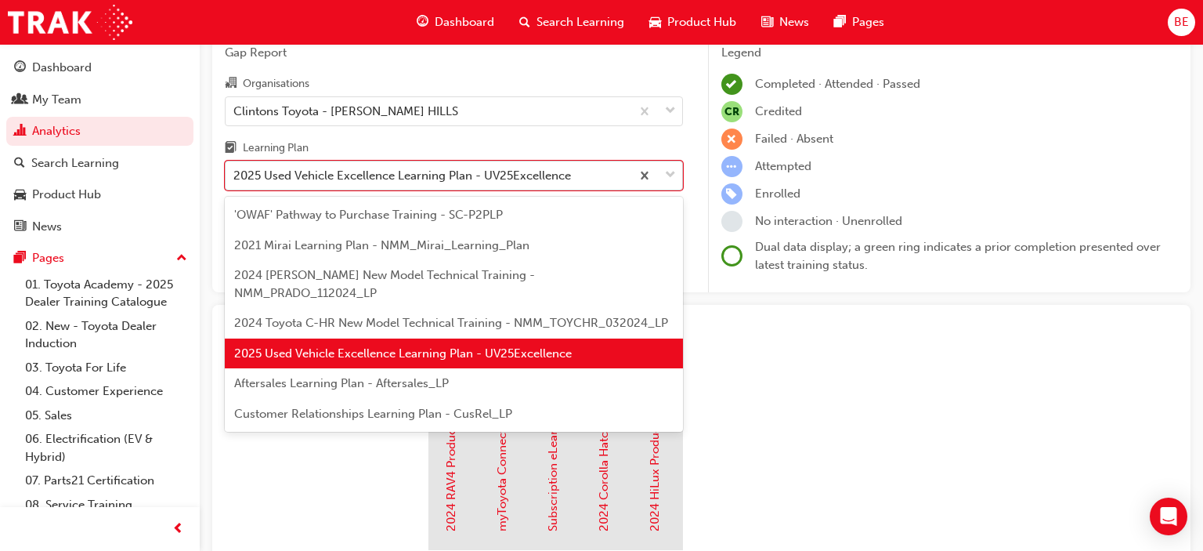
click at [474, 177] on div "2025 Used Vehicle Excellence Learning Plan - UV25Excellence" at bounding box center [402, 176] width 338 height 18
click at [235, 177] on input "Learning Plan option 2025 Used Vehicle Excellence Learning Plan - UV25Excellenc…" at bounding box center [234, 174] width 2 height 13
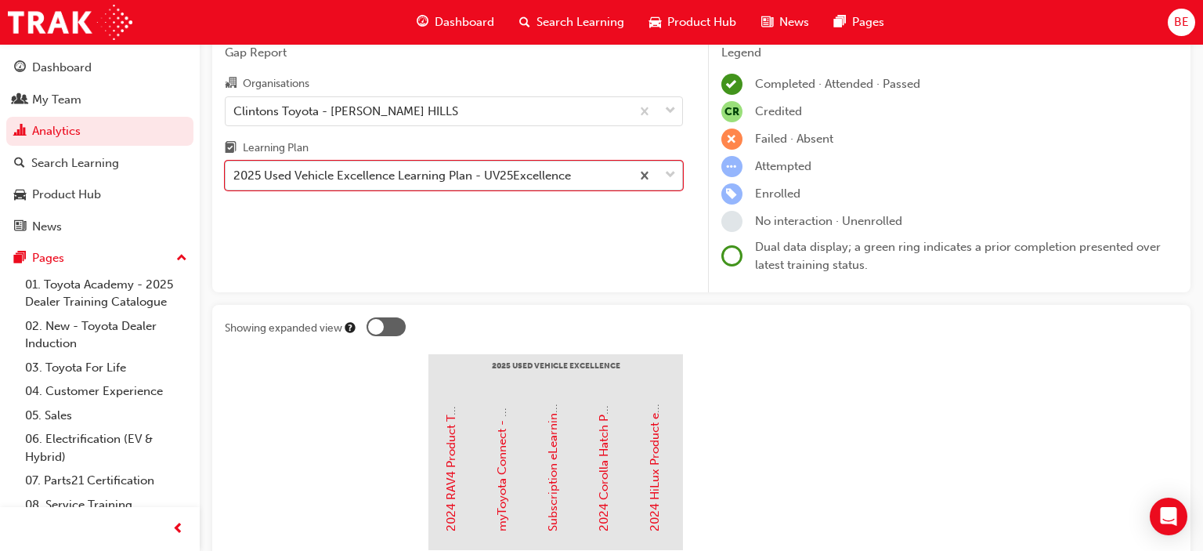
click at [474, 177] on div "2025 Used Vehicle Excellence Learning Plan - UV25Excellence" at bounding box center [402, 176] width 338 height 18
click at [235, 177] on input "Learning Plan 0 results available. Select is focused ,type to refine list, pres…" at bounding box center [234, 174] width 2 height 13
click at [474, 177] on div "2025 Used Vehicle Excellence Learning Plan - UV25Excellence" at bounding box center [402, 176] width 338 height 18
click at [235, 177] on input "Learning Plan 0 results available. Select is focused ,type to refine list, pres…" at bounding box center [234, 174] width 2 height 13
click at [451, 213] on div "Gap Report Organisations Clintons Toyota - GREGORY HILLS Learning Plan 0 result…" at bounding box center [453, 162] width 483 height 262
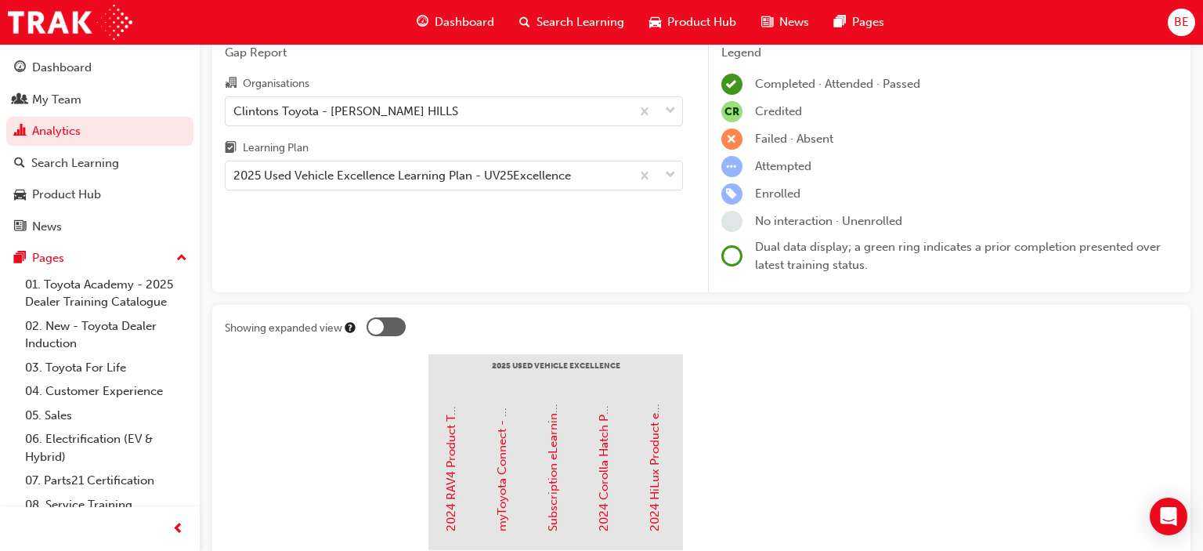
scroll to position [0, 0]
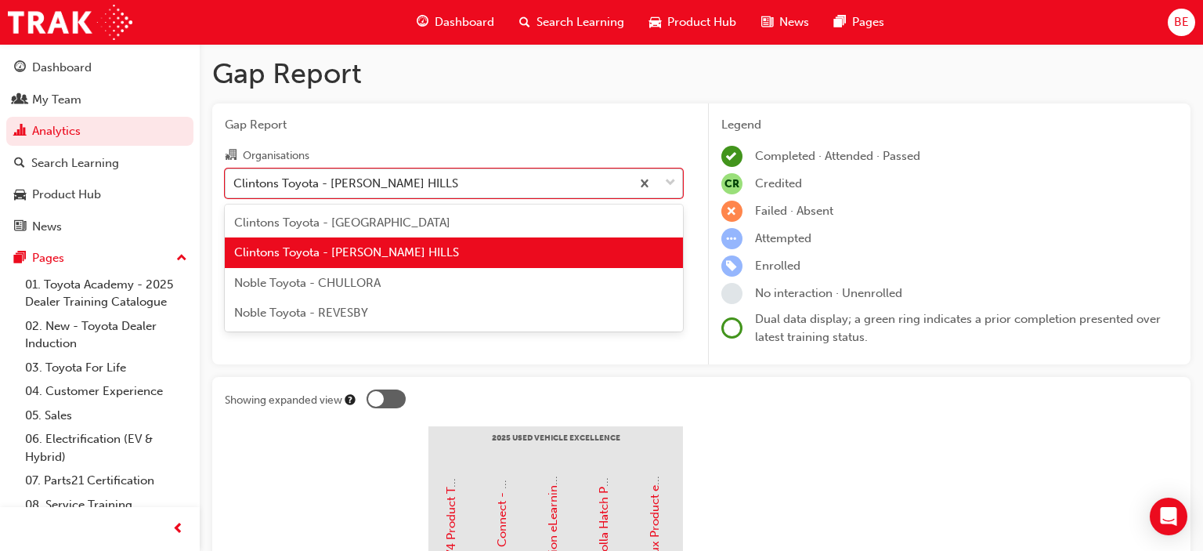
click at [483, 183] on div "Clintons Toyota - GREGORY HILLS" at bounding box center [428, 182] width 405 height 27
click at [235, 183] on input "Organisations option Clintons Toyota - GREGORY HILLS, selected. option Clintons…" at bounding box center [234, 181] width 2 height 13
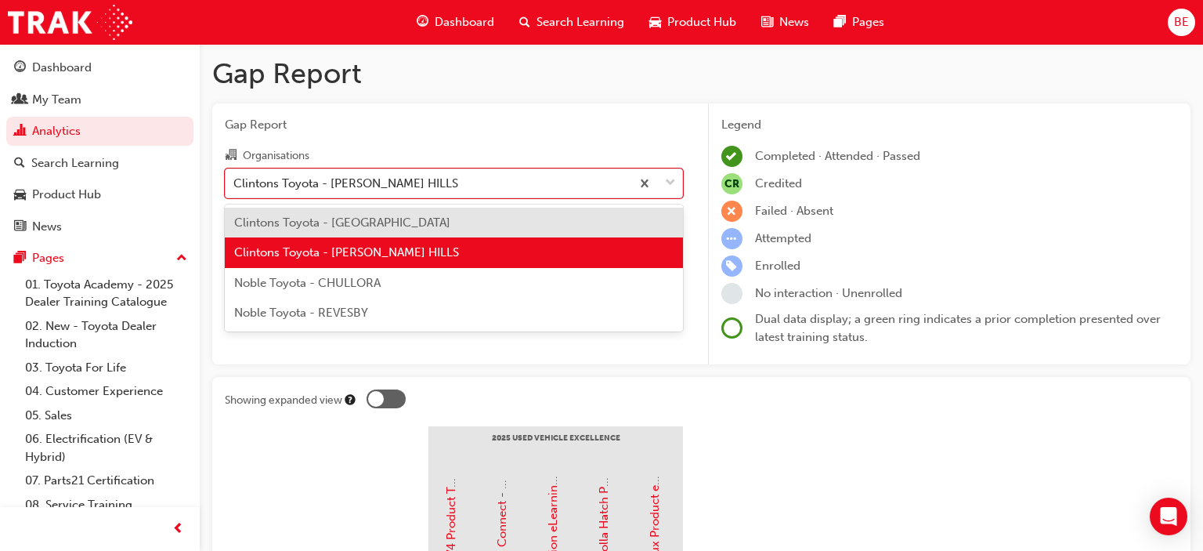
click at [472, 219] on div "Clintons Toyota - [GEOGRAPHIC_DATA]" at bounding box center [454, 223] width 458 height 31
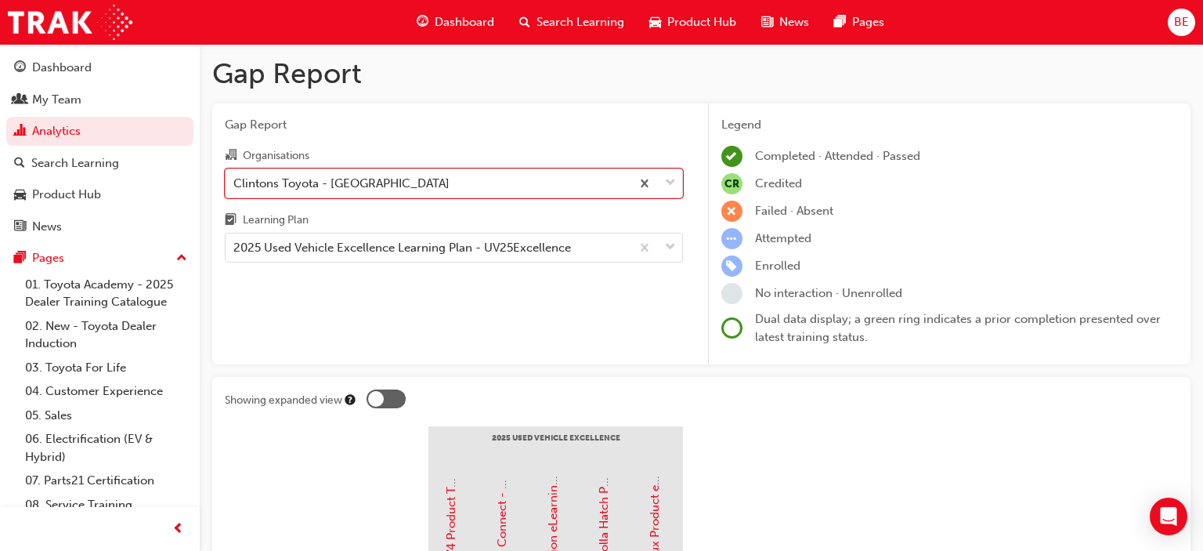
click at [501, 305] on div "Gap Report Organisations option Clintons Toyota - CAMPBELLTOWN, selected. 0 res…" at bounding box center [453, 234] width 483 height 262
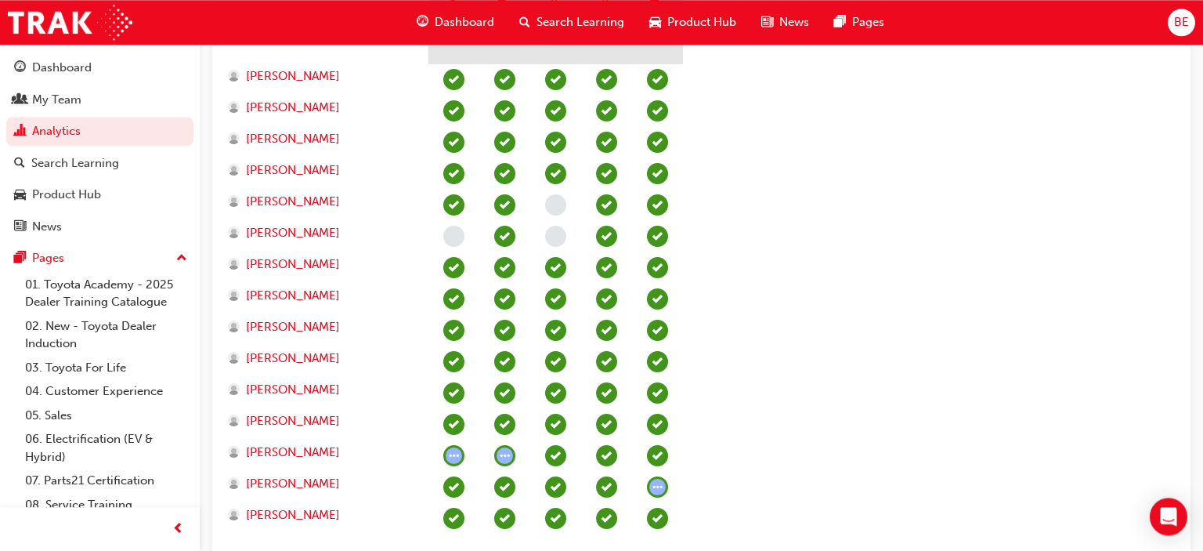
scroll to position [661, 0]
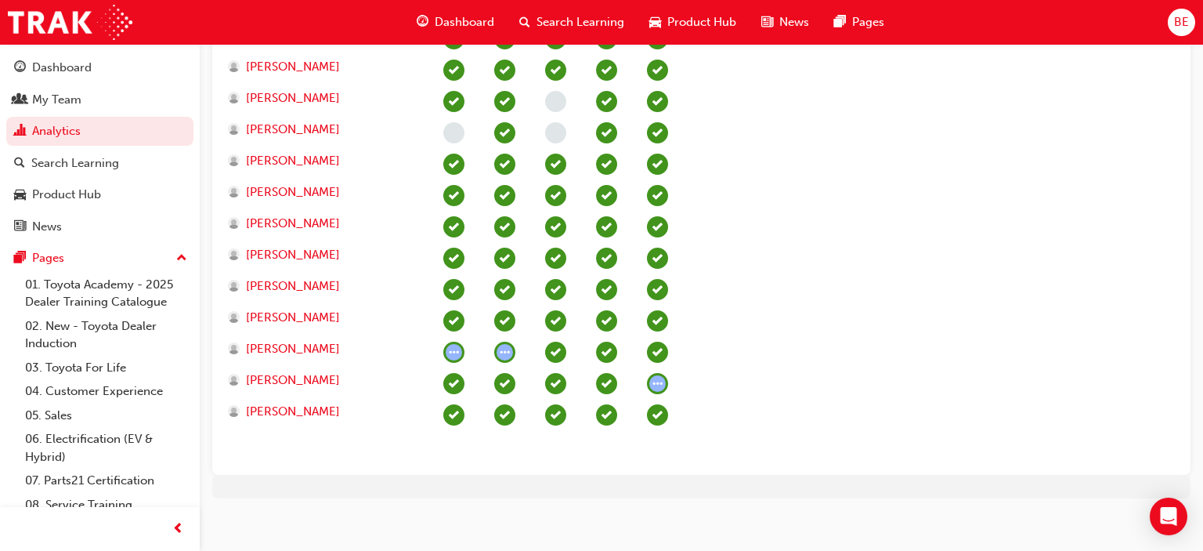
click at [499, 349] on span "learningRecordVerb_ATTEMPT-icon" at bounding box center [504, 352] width 21 height 21
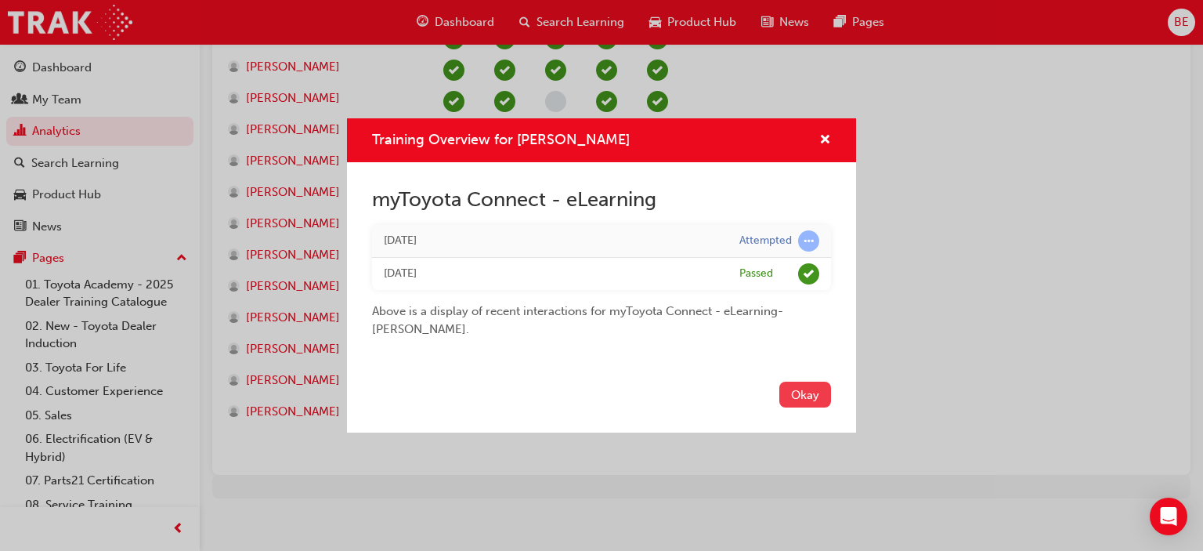
click at [788, 390] on button "Okay" at bounding box center [805, 395] width 52 height 26
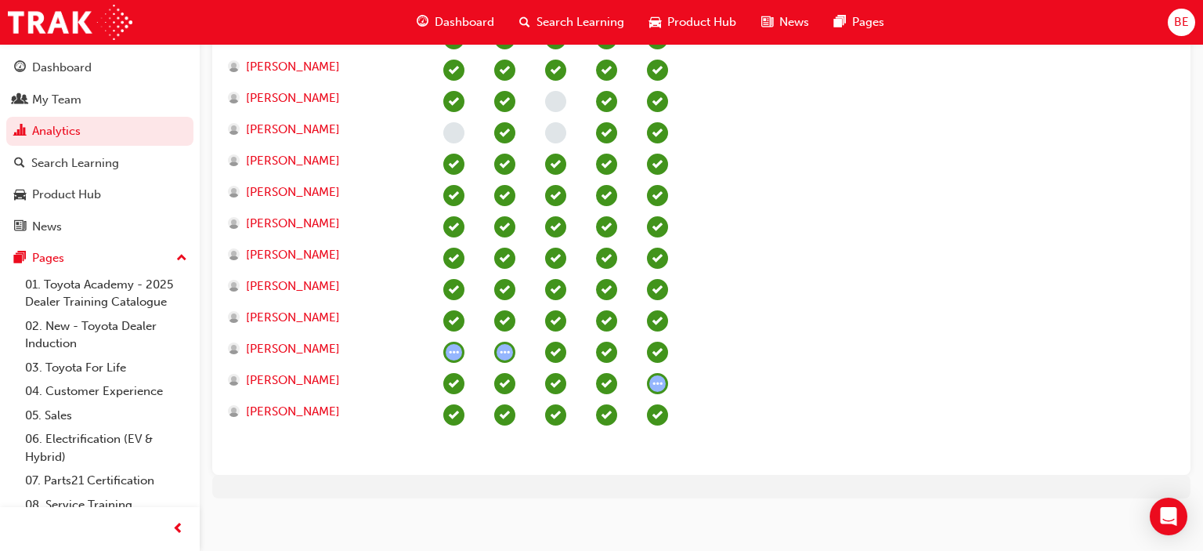
click at [656, 381] on span "learningRecordVerb_ATTEMPT-icon" at bounding box center [657, 383] width 21 height 21
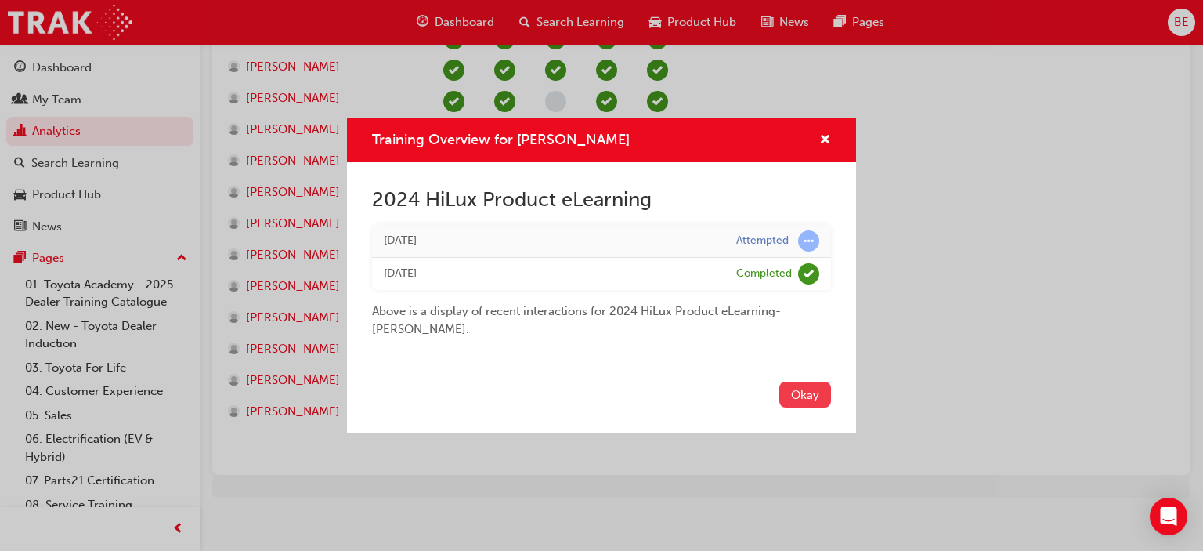
click at [792, 397] on button "Okay" at bounding box center [805, 395] width 52 height 26
